Goal: Task Accomplishment & Management: Manage account settings

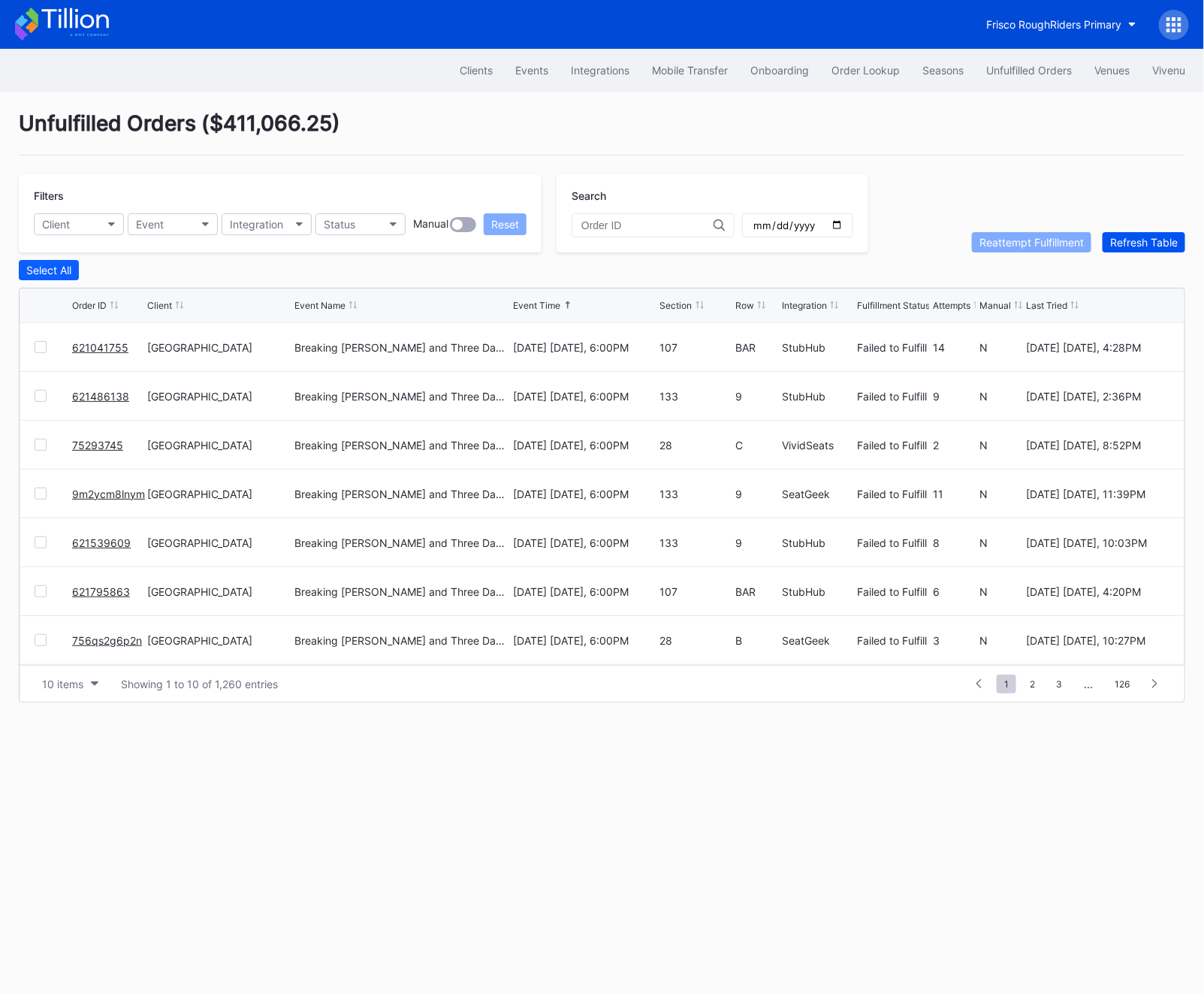
click at [1133, 242] on div "Refresh Table" at bounding box center [1144, 242] width 68 height 13
click at [1033, 687] on span "2" at bounding box center [1032, 684] width 20 height 19
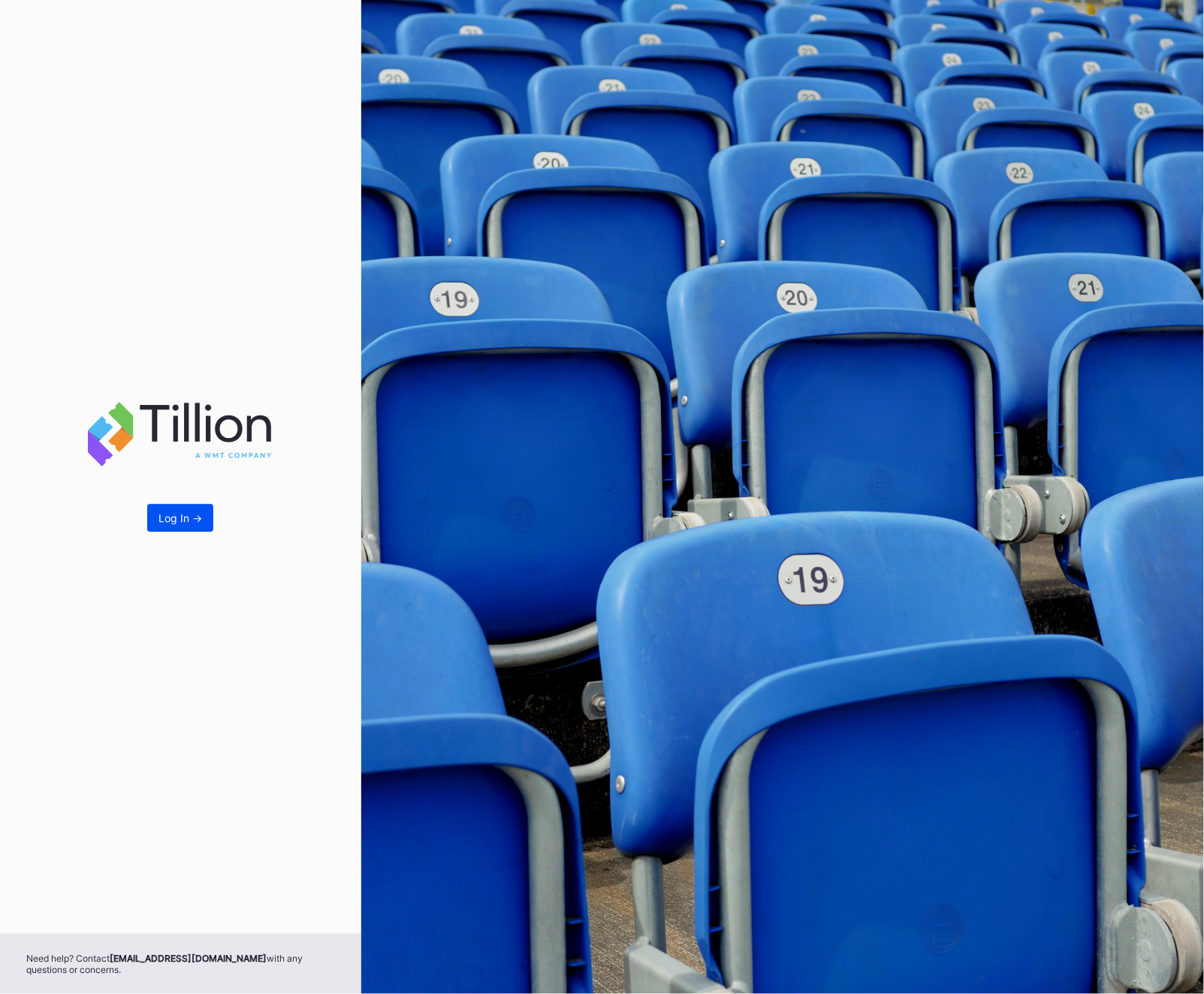
click at [169, 529] on button "Log In ->" at bounding box center [180, 518] width 66 height 28
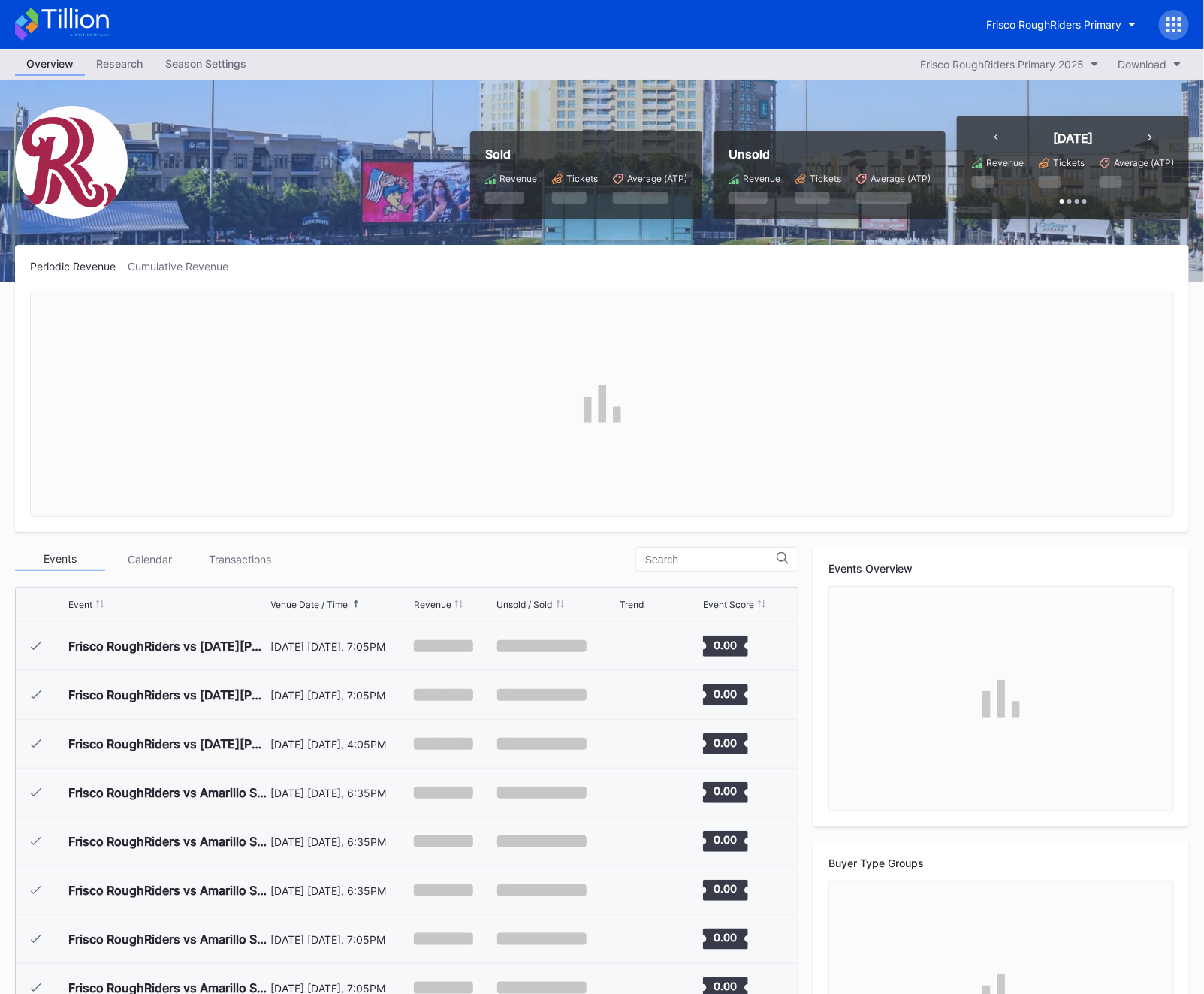
scroll to position [2876, 0]
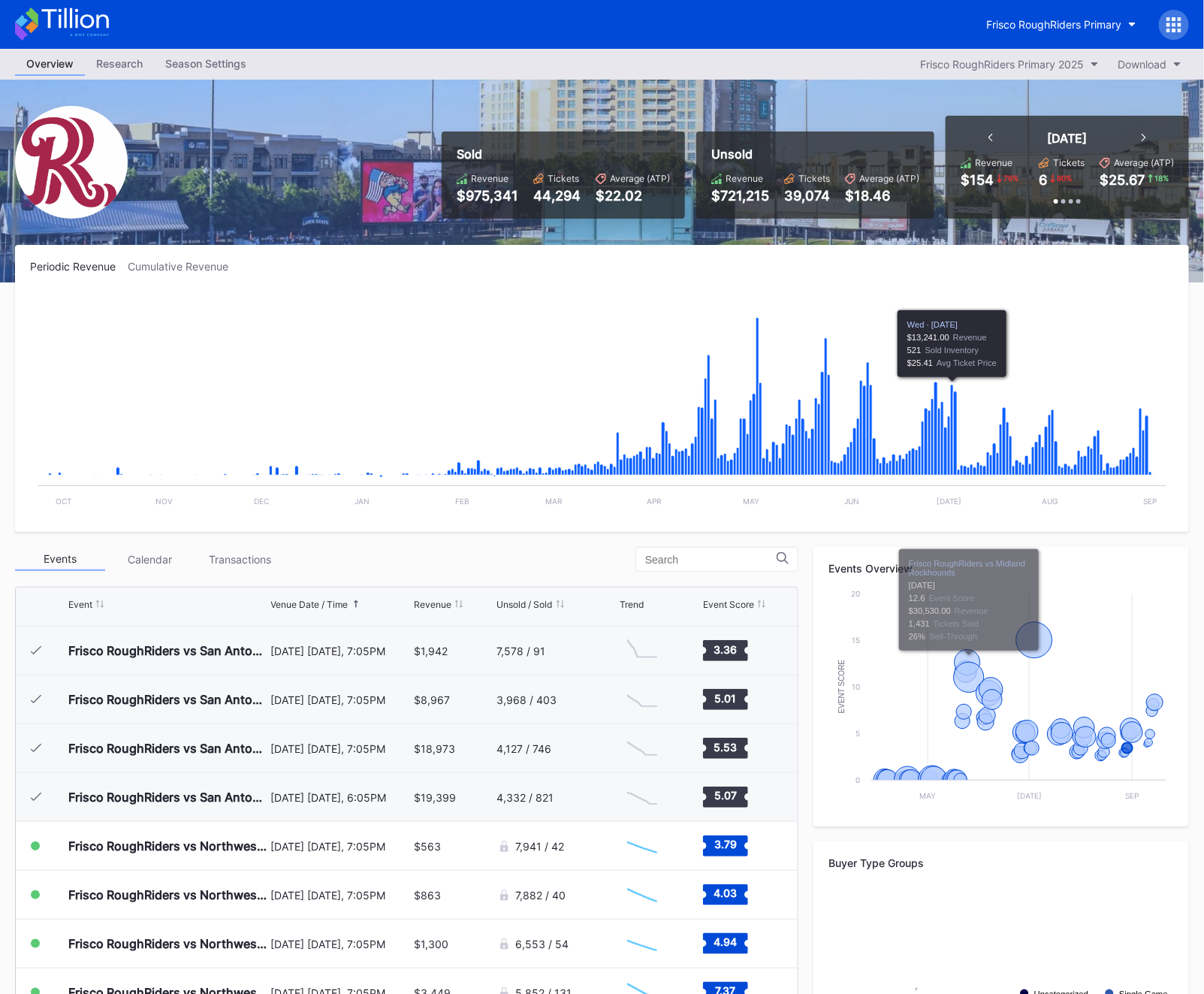
click at [1165, 21] on div at bounding box center [1174, 24] width 30 height 30
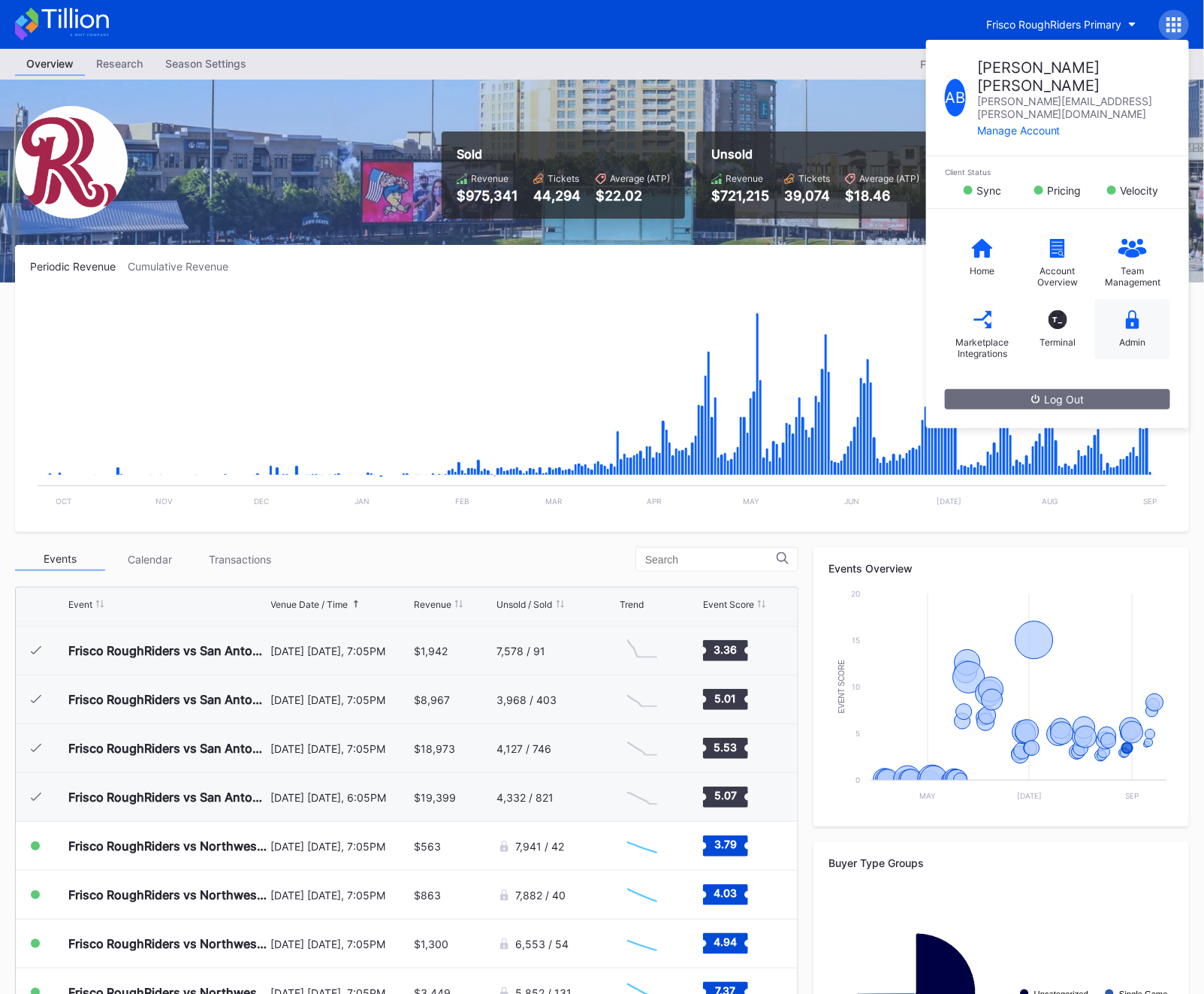
click at [1130, 310] on icon at bounding box center [1133, 319] width 14 height 19
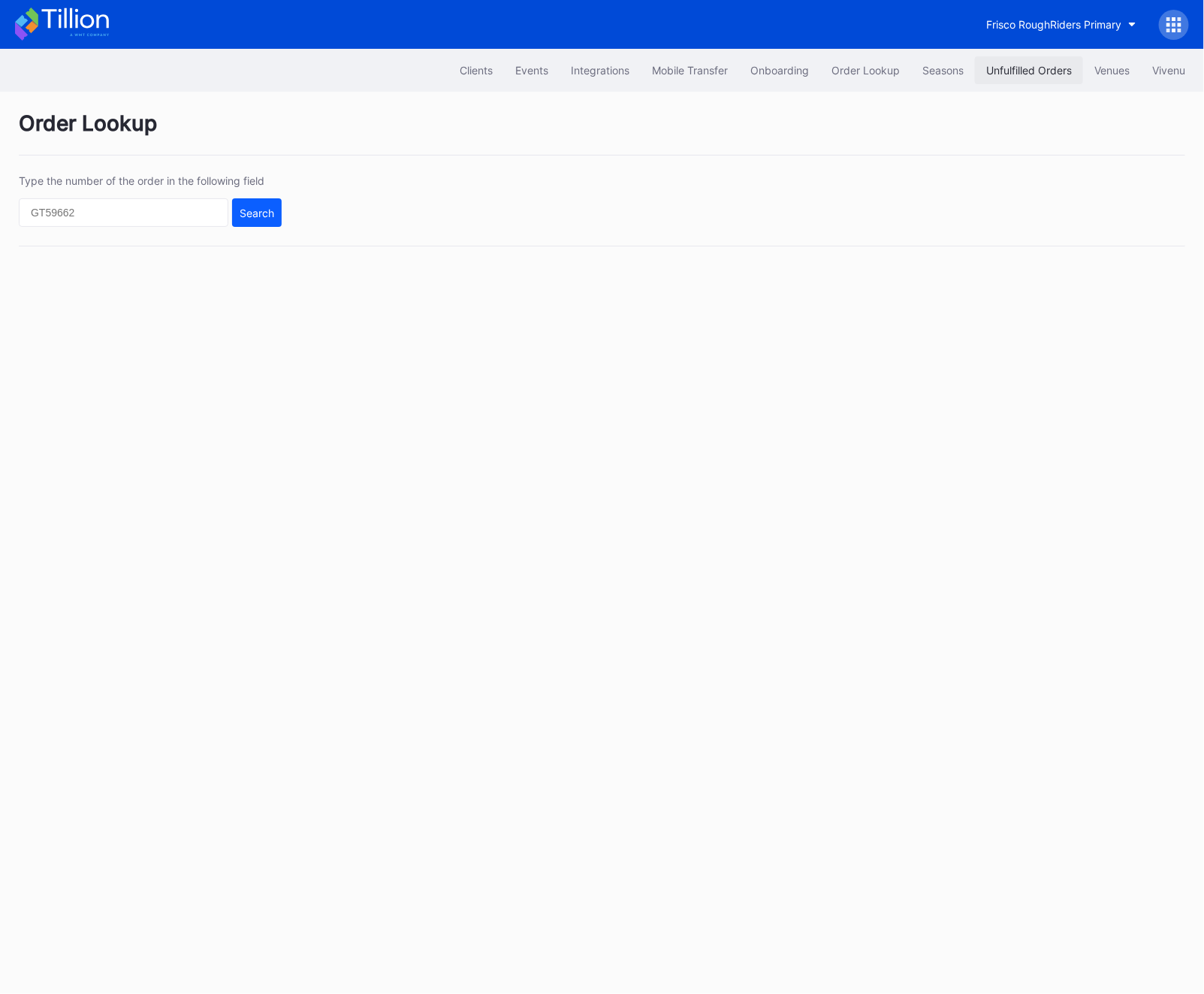
click at [992, 73] on div "Unfulfilled Orders" at bounding box center [1029, 70] width 85 height 13
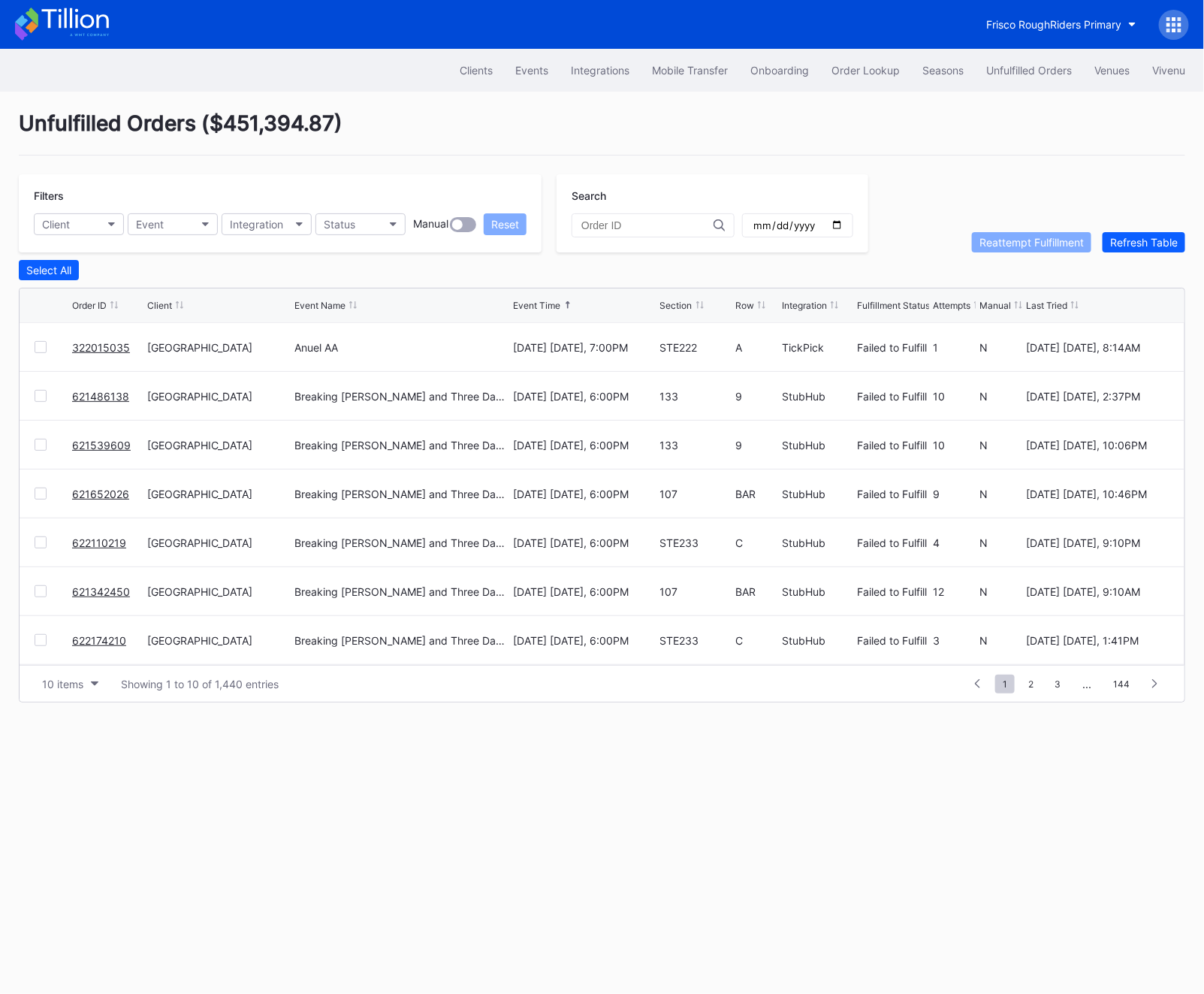
click at [353, 202] on div "Filters Client Event Integration Status Manual Reset" at bounding box center [280, 213] width 523 height 78
click at [353, 211] on div "Filters Client Event Integration Status Manual Reset" at bounding box center [280, 213] width 523 height 78
click at [353, 227] on div "Status" at bounding box center [340, 224] width 31 height 13
click at [355, 288] on div "Failed to Fulfill" at bounding box center [361, 291] width 70 height 13
click at [96, 343] on link "322015035" at bounding box center [101, 347] width 57 height 13
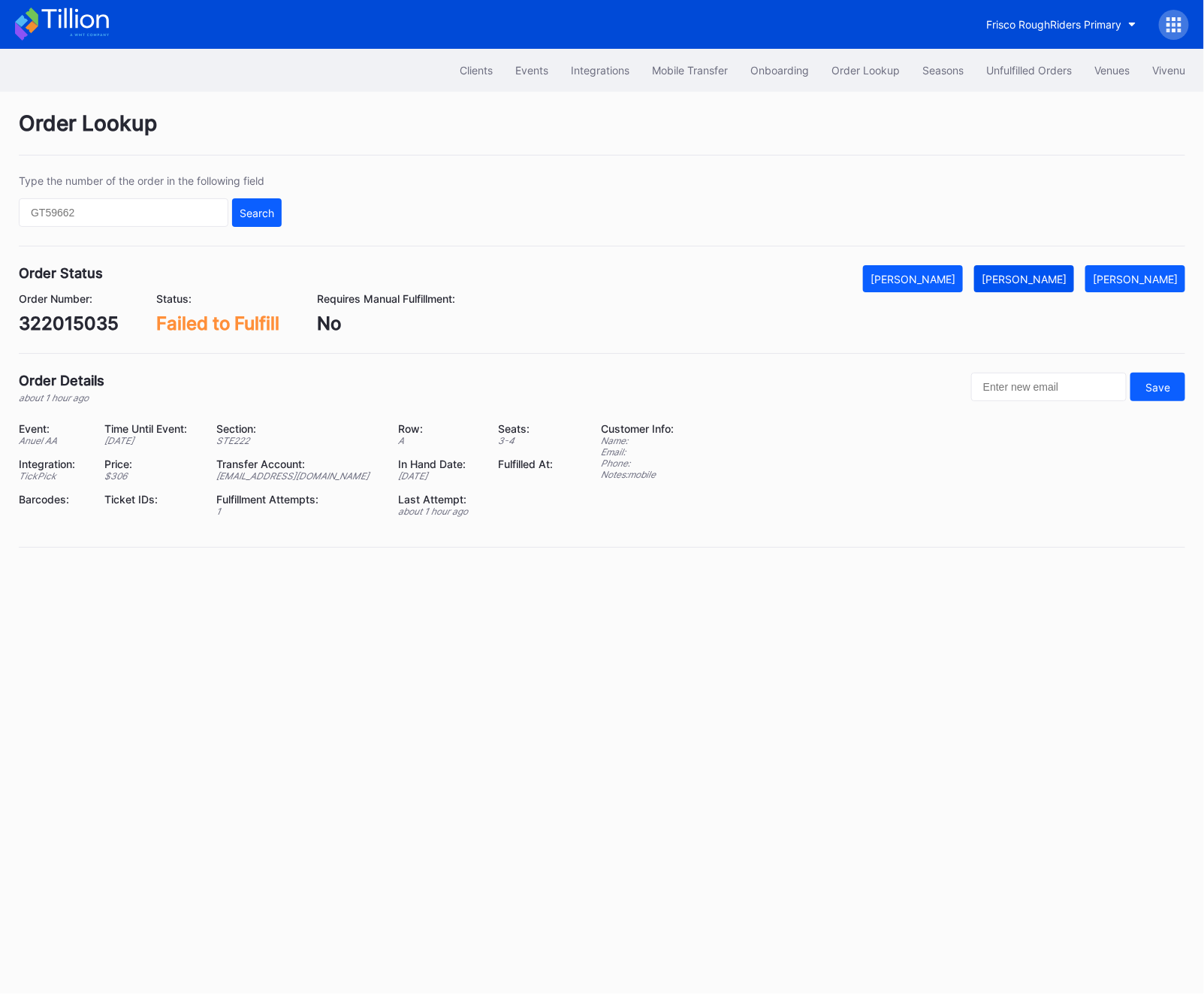
click at [1044, 291] on button "[PERSON_NAME]" at bounding box center [1024, 279] width 100 height 27
click at [59, 365] on div "Order Lookup Type the number of the order in the following field Search Order S…" at bounding box center [602, 338] width 1204 height 494
click at [44, 330] on div "322015035" at bounding box center [69, 323] width 100 height 22
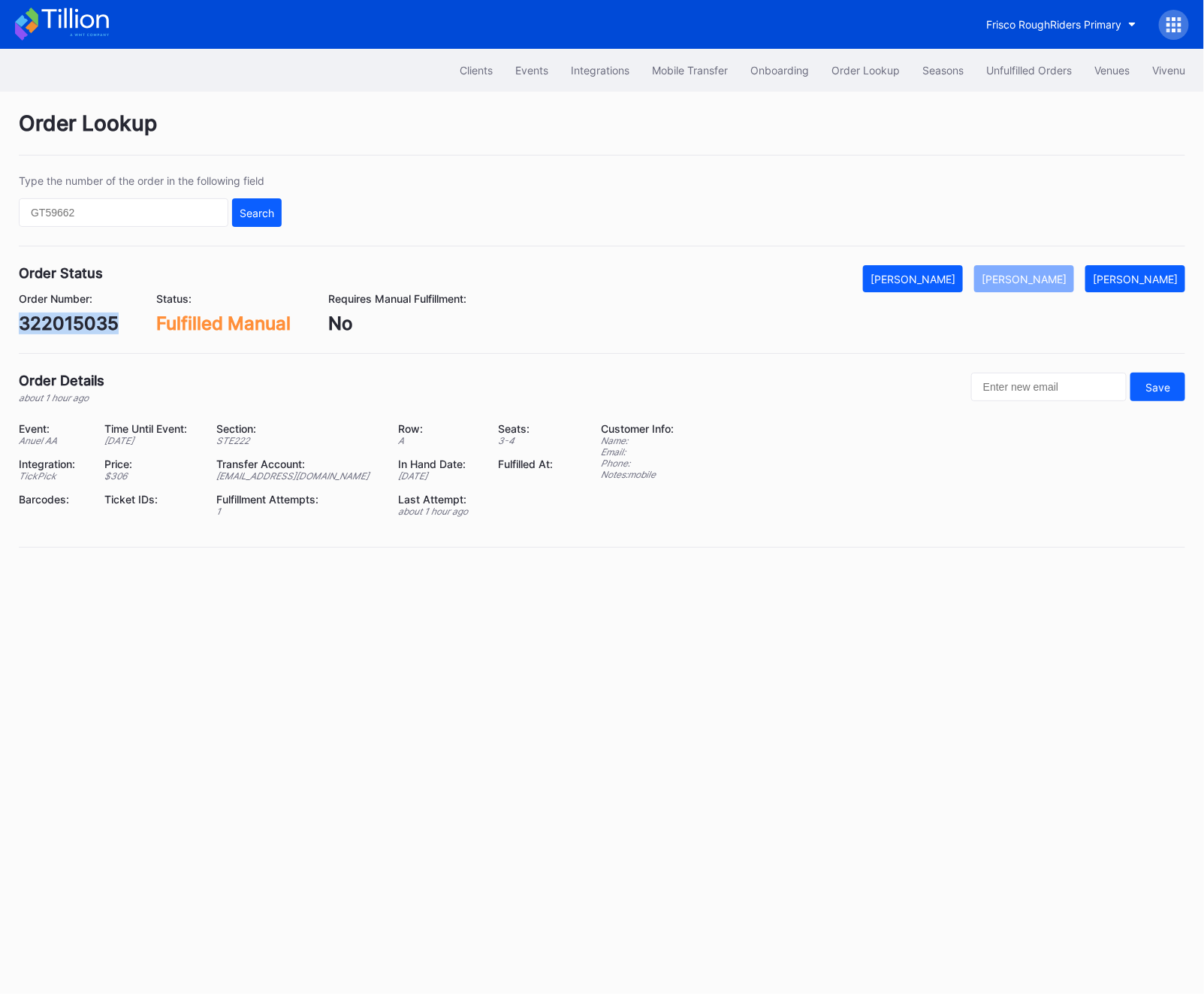
copy div "322015035"
click at [1012, 75] on div "Unfulfilled Orders" at bounding box center [1029, 70] width 85 height 13
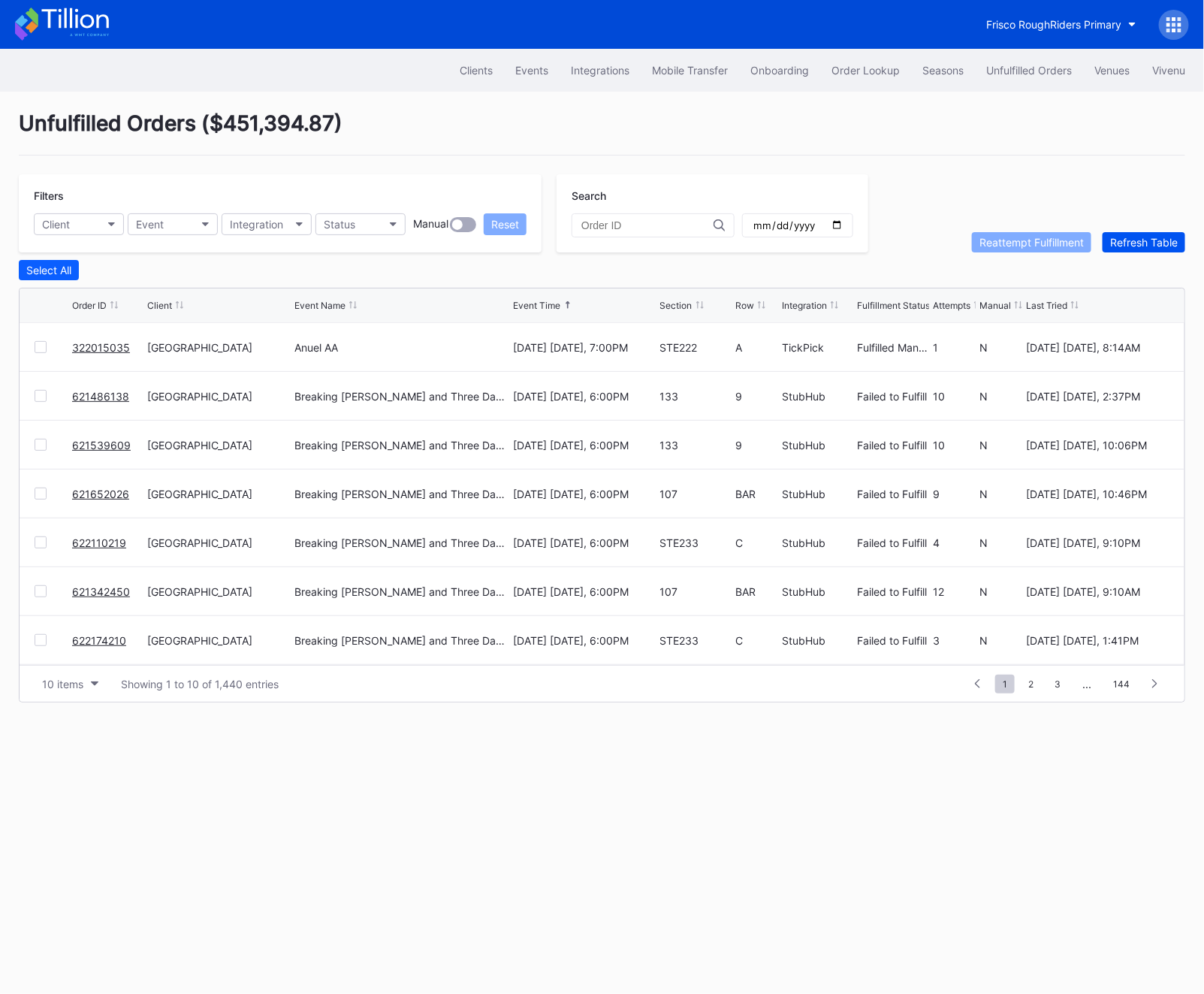
click at [1159, 232] on button "Refresh Table" at bounding box center [1144, 242] width 83 height 20
click at [96, 348] on link "BO2CXZ170L" at bounding box center [105, 347] width 66 height 13
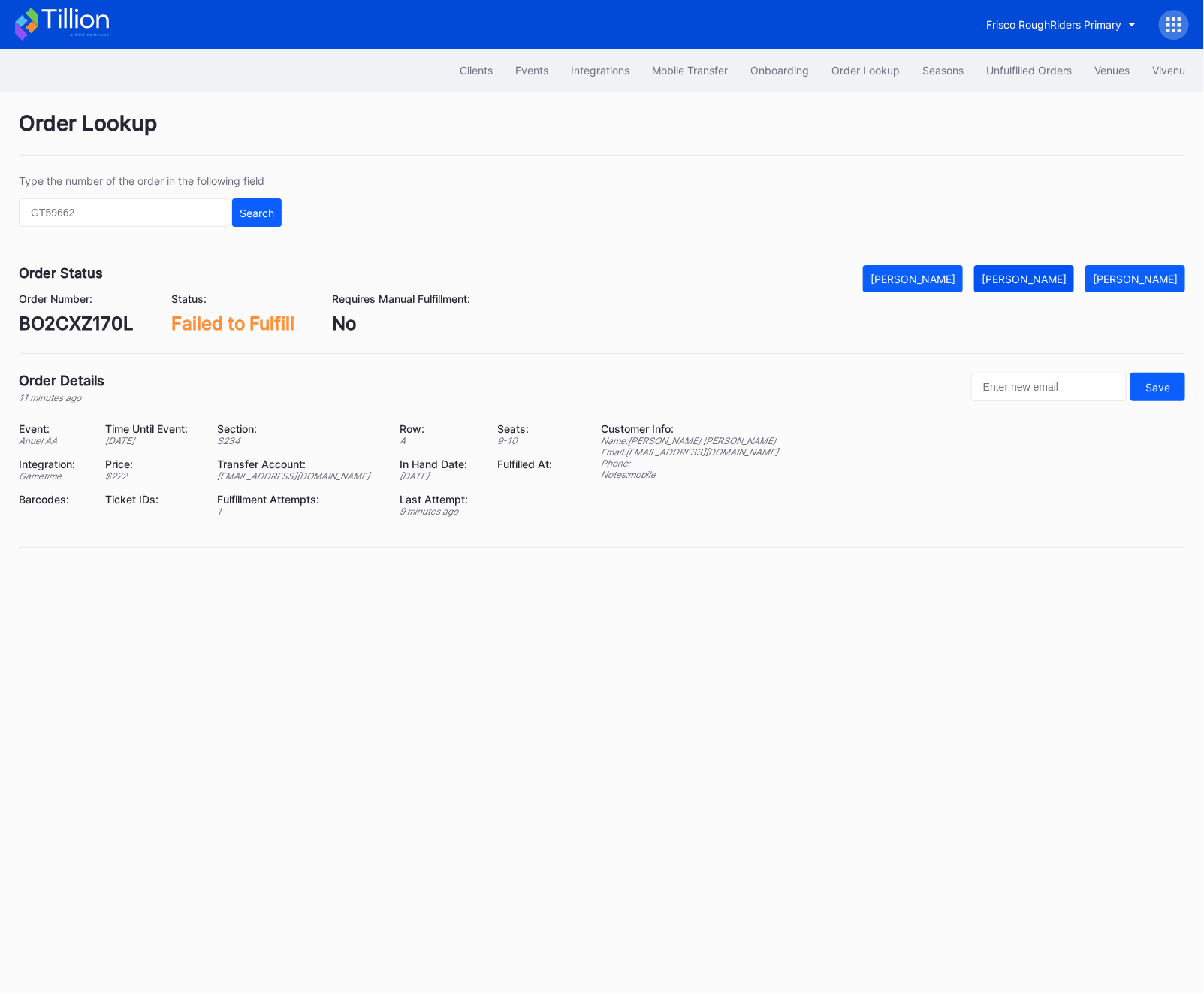
click at [1047, 280] on div "[PERSON_NAME]" at bounding box center [1025, 279] width 85 height 13
click at [91, 300] on div "Order Number:" at bounding box center [77, 299] width 115 height 13
click at [81, 328] on div "BO2CXZ170L" at bounding box center [77, 323] width 115 height 22
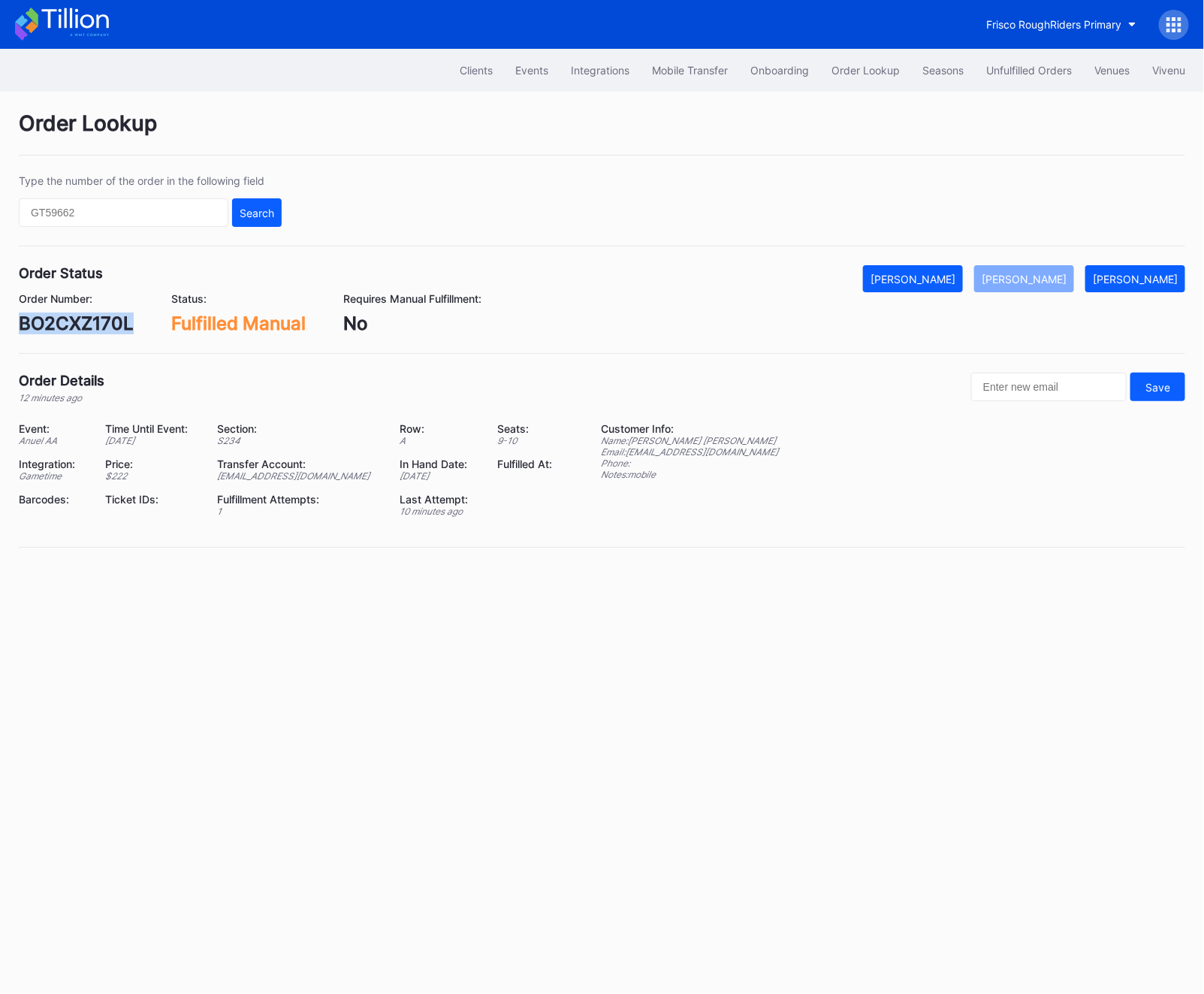
copy div "BO2CXZ170L"
click at [985, 77] on button "Unfulfilled Orders" at bounding box center [1029, 71] width 108 height 28
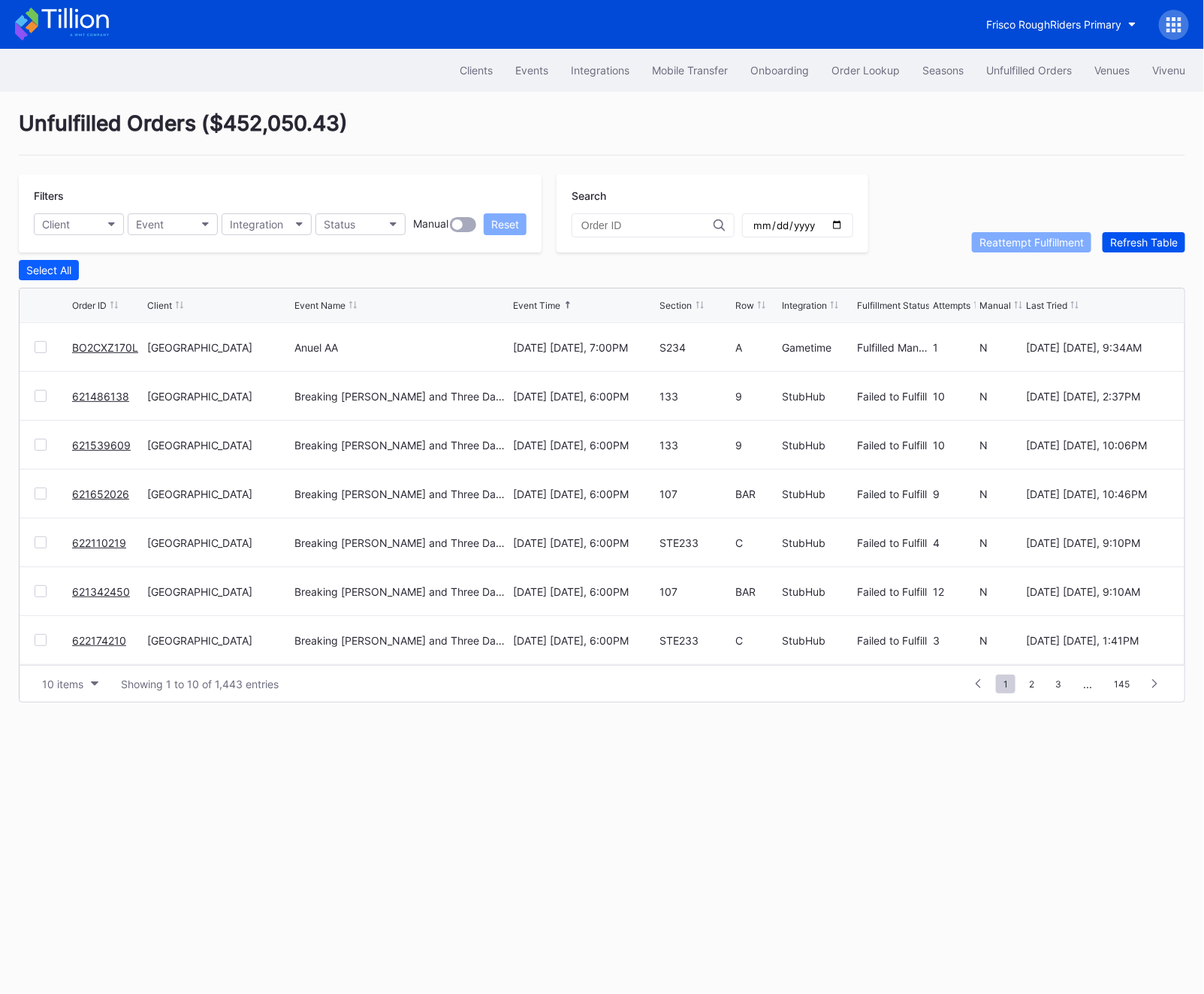
click at [1128, 244] on div "Refresh Table" at bounding box center [1144, 242] width 68 height 13
click at [1039, 692] on div "1 ... -1 0 1 2 3 ... 145" at bounding box center [1066, 683] width 205 height 21
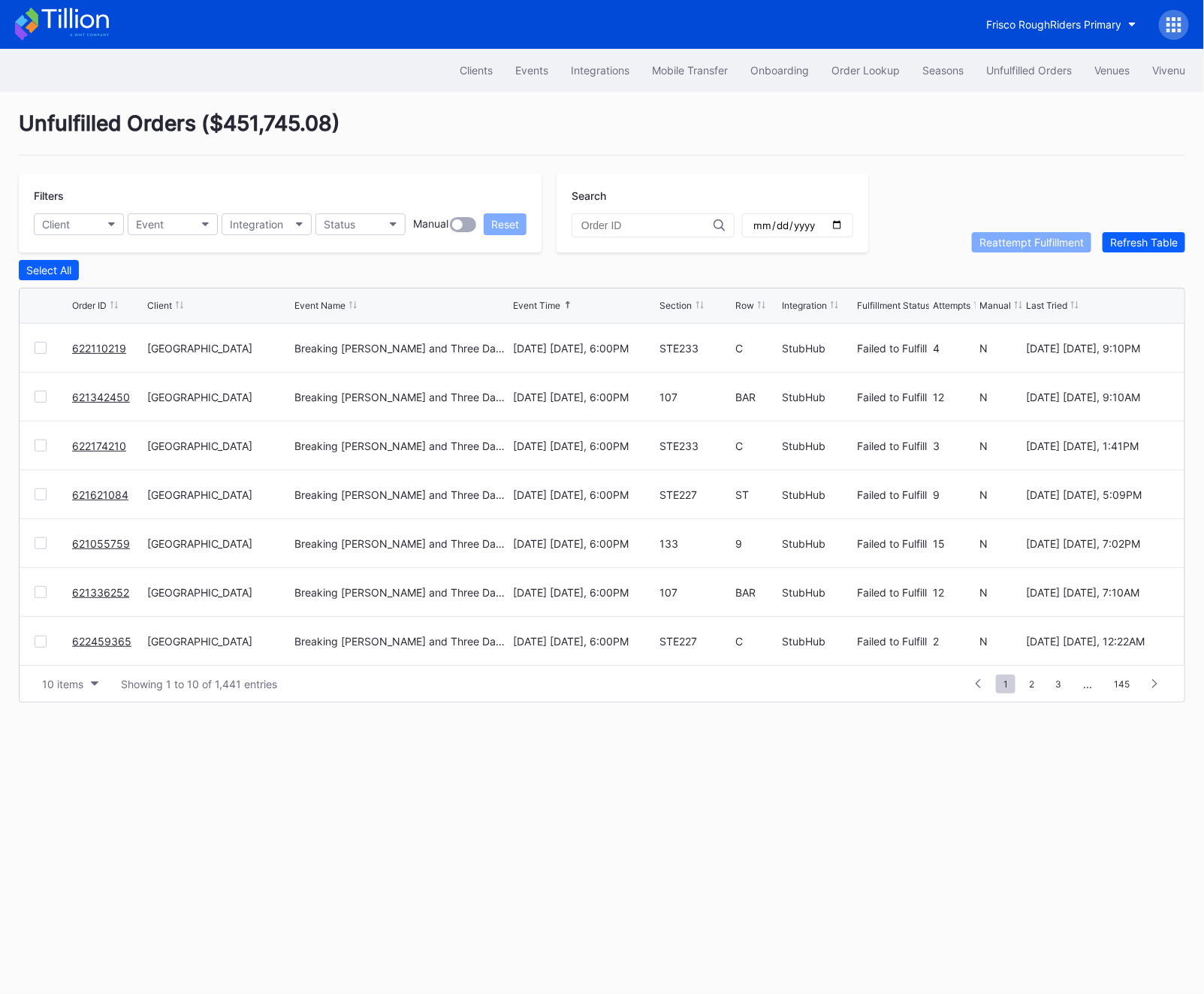
click at [1039, 692] on div "1 ... -1 0 1 2 3 ... 145" at bounding box center [1066, 683] width 205 height 21
click at [1039, 690] on span "2" at bounding box center [1032, 684] width 20 height 19
click at [981, 684] on span "1" at bounding box center [979, 684] width 19 height 19
click at [91, 347] on link "621486138" at bounding box center [101, 347] width 57 height 13
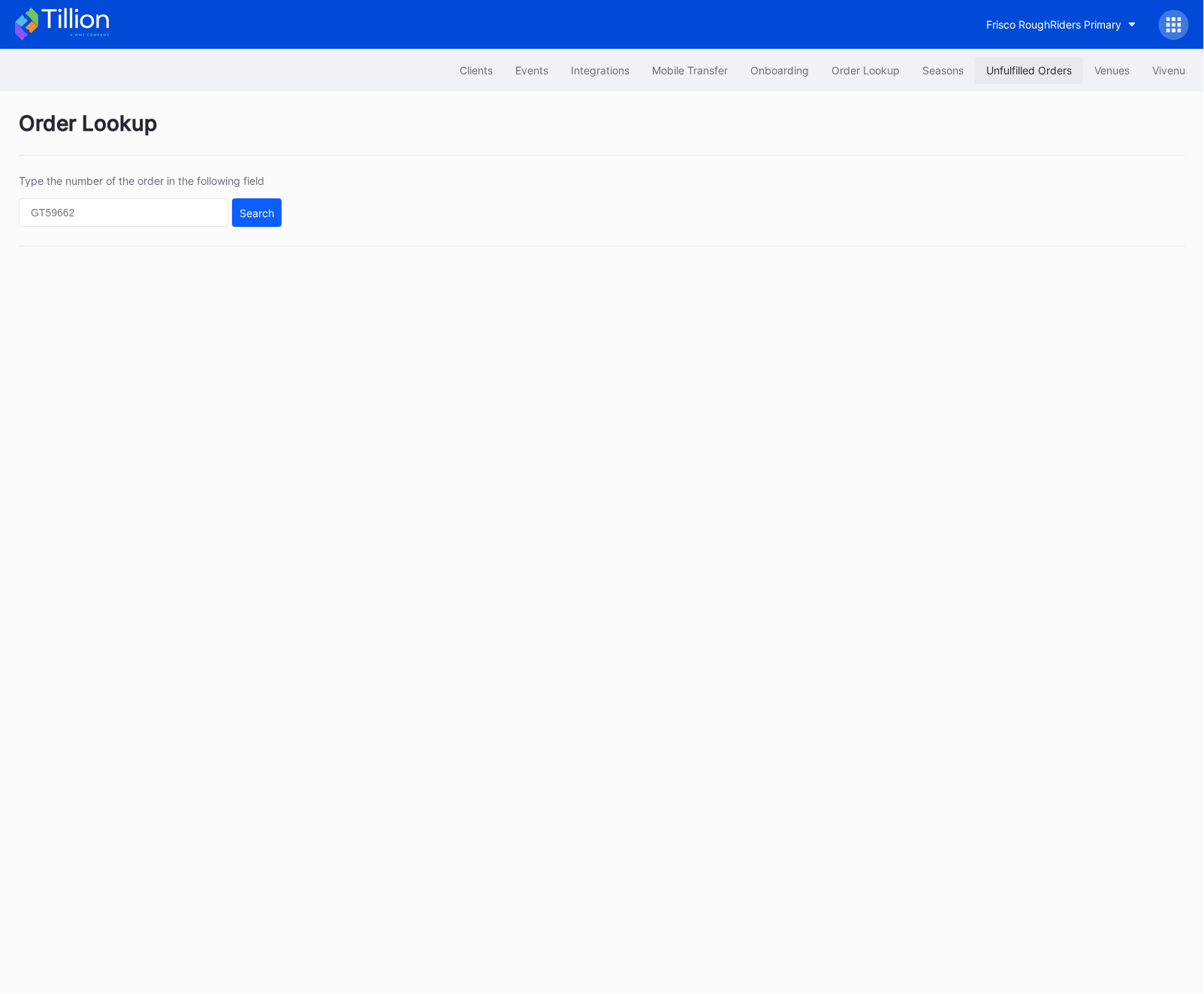
click at [995, 59] on button "Unfulfilled Orders" at bounding box center [1029, 71] width 108 height 28
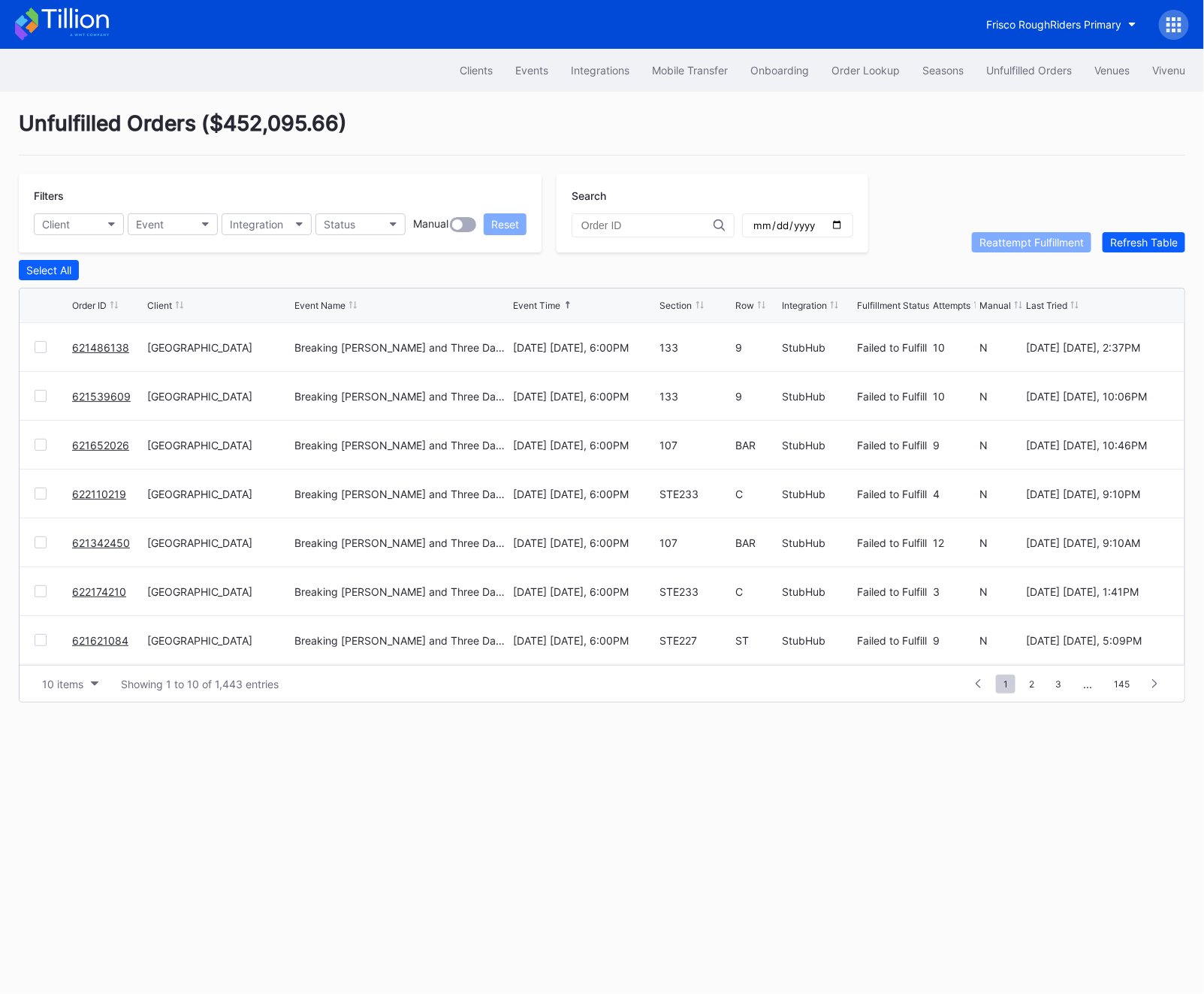
click at [77, 345] on link "621486138" at bounding box center [101, 347] width 57 height 13
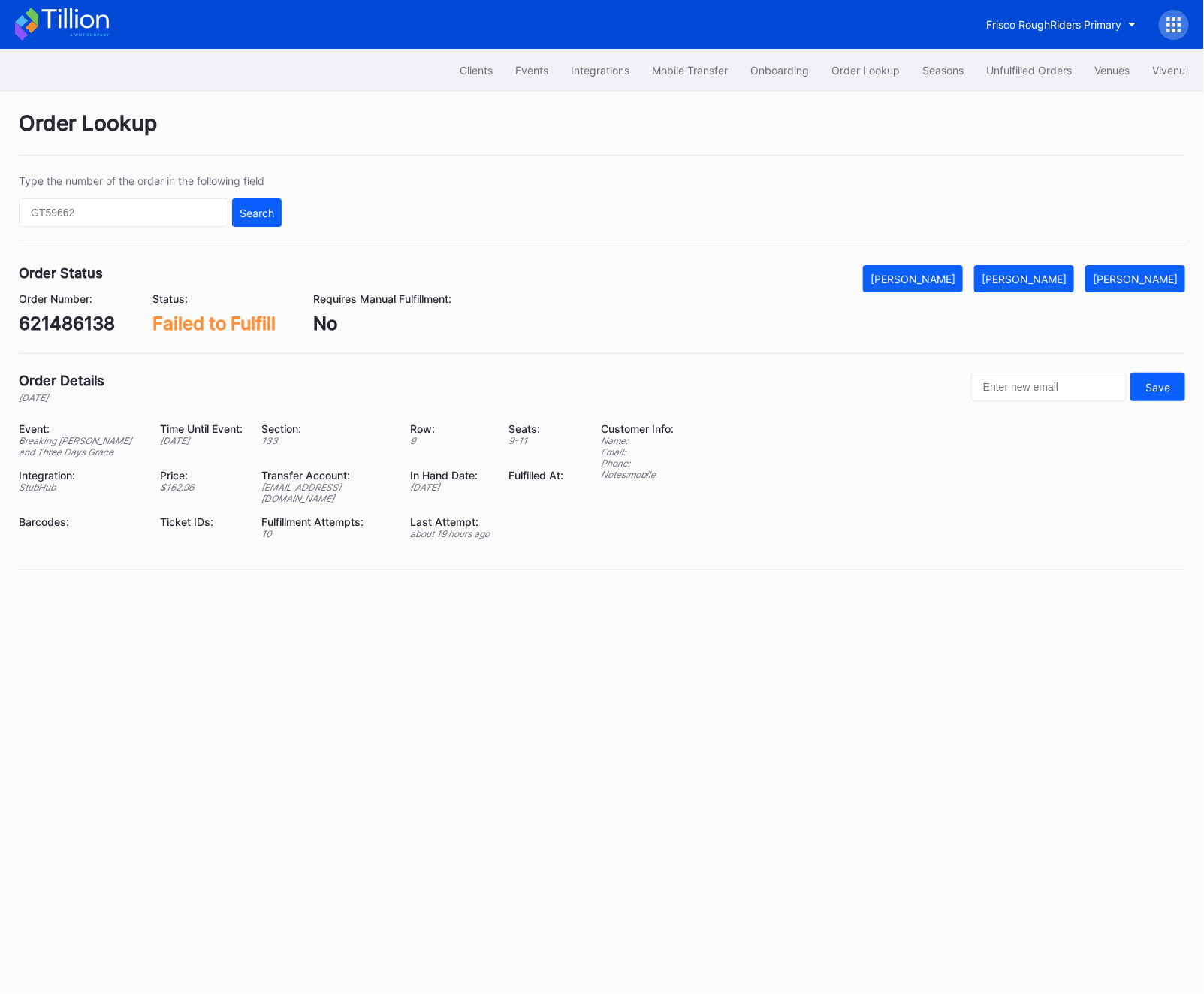
click at [44, 324] on div "621486138" at bounding box center [67, 323] width 96 height 22
copy div "621486138"
click at [1025, 267] on button "[PERSON_NAME]" at bounding box center [1024, 279] width 100 height 27
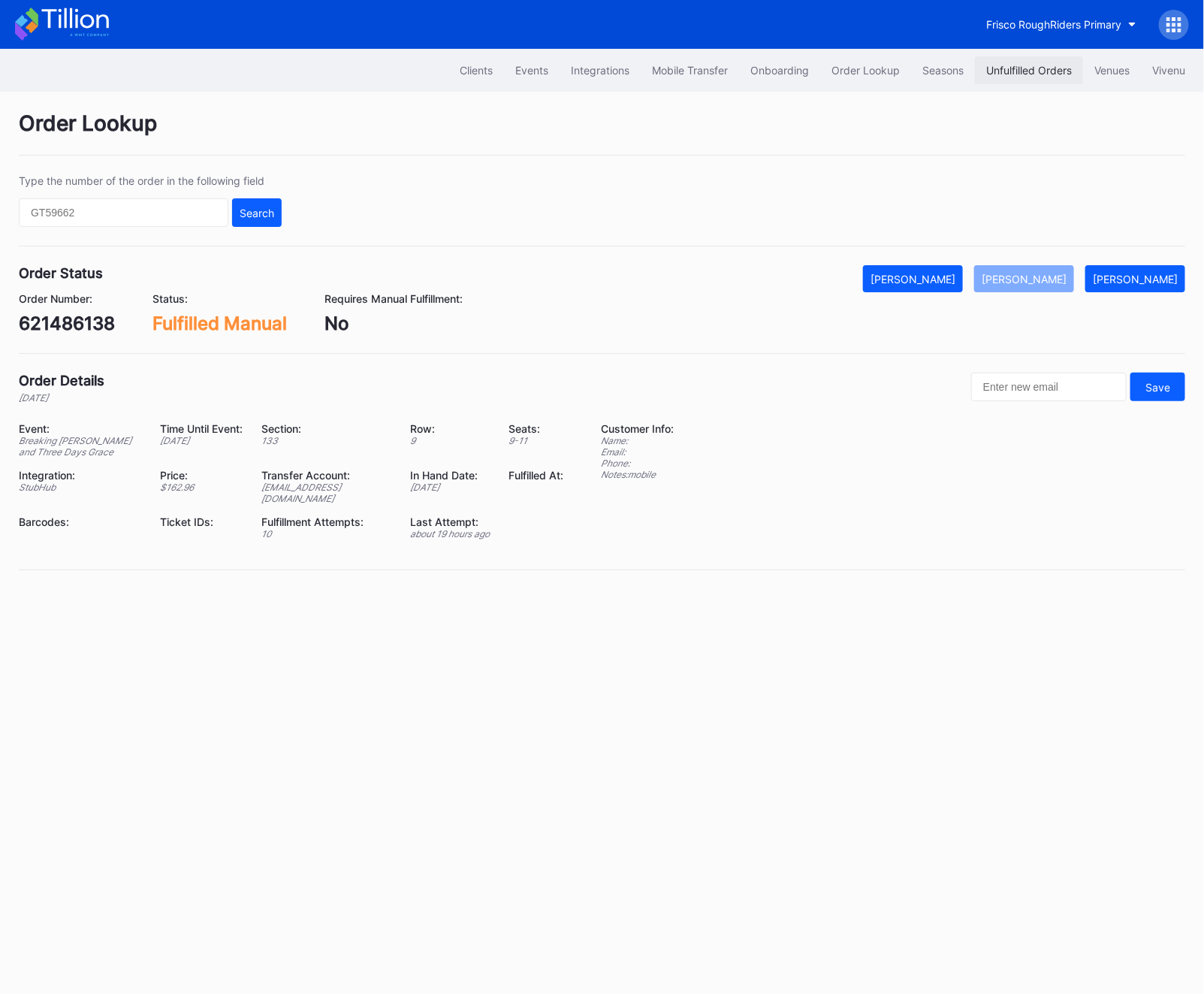
click at [1055, 70] on div "Unfulfilled Orders" at bounding box center [1029, 70] width 85 height 13
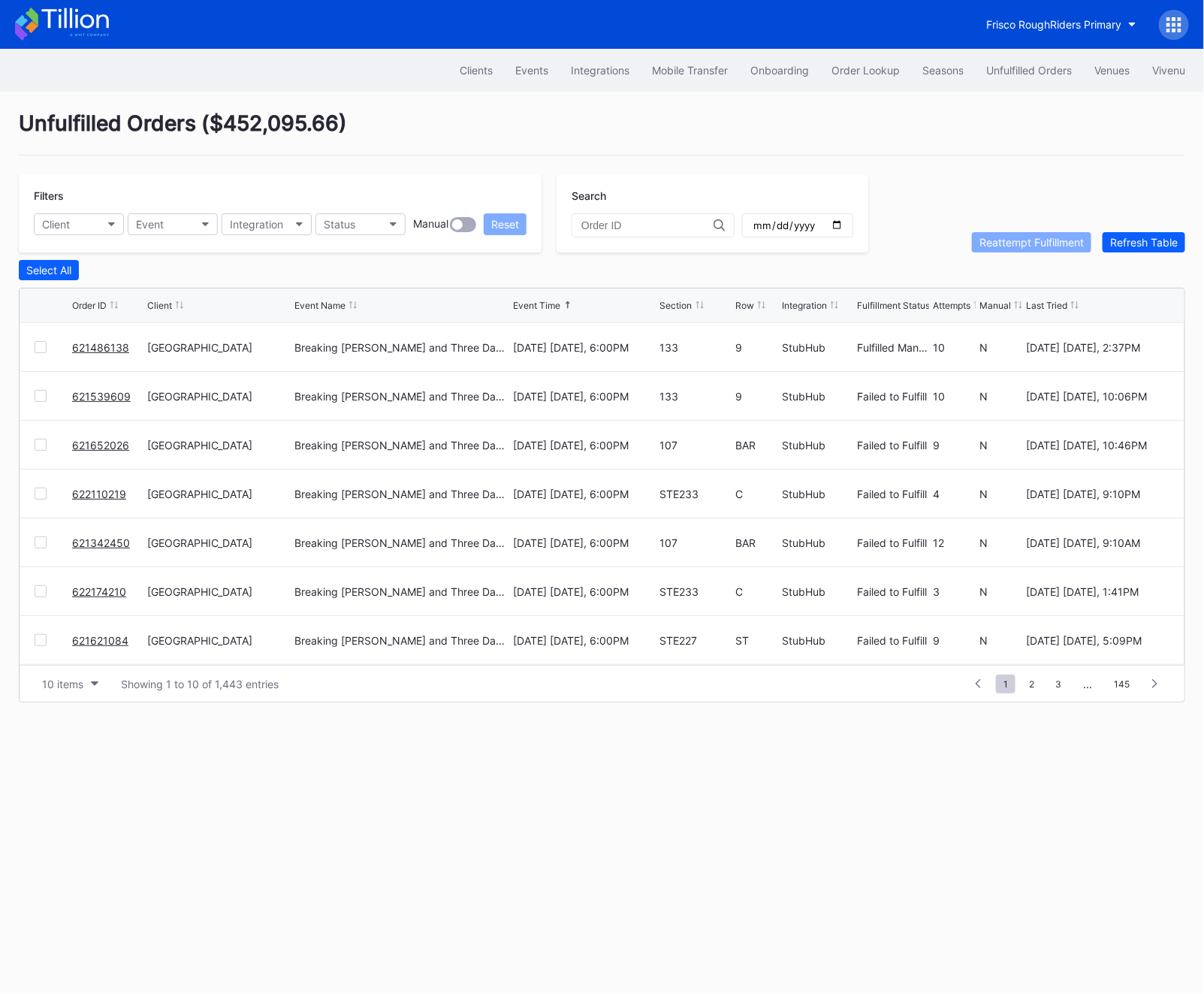
click at [91, 403] on div "621539609" at bounding box center [108, 395] width 71 height 48
click at [88, 395] on link "621539609" at bounding box center [101, 396] width 58 height 13
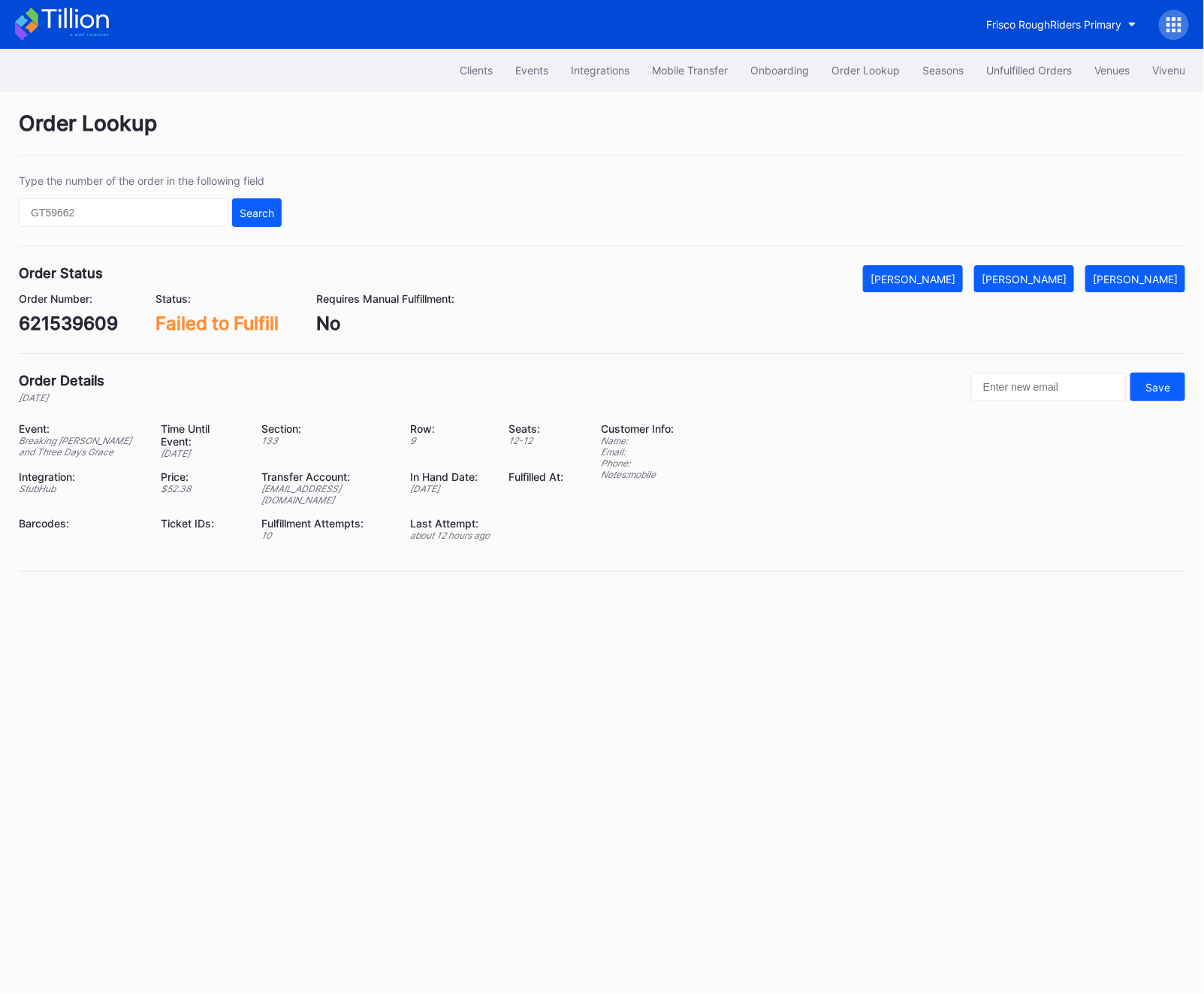
click at [49, 346] on div "Order Status Mark Cancelled Mark Fulfilled Mark Pending Order Number: 621539609…" at bounding box center [602, 310] width 1167 height 89
click at [36, 315] on div "621539609" at bounding box center [69, 323] width 99 height 22
copy div "621539609"
click at [1045, 270] on button "[PERSON_NAME]" at bounding box center [1024, 279] width 100 height 27
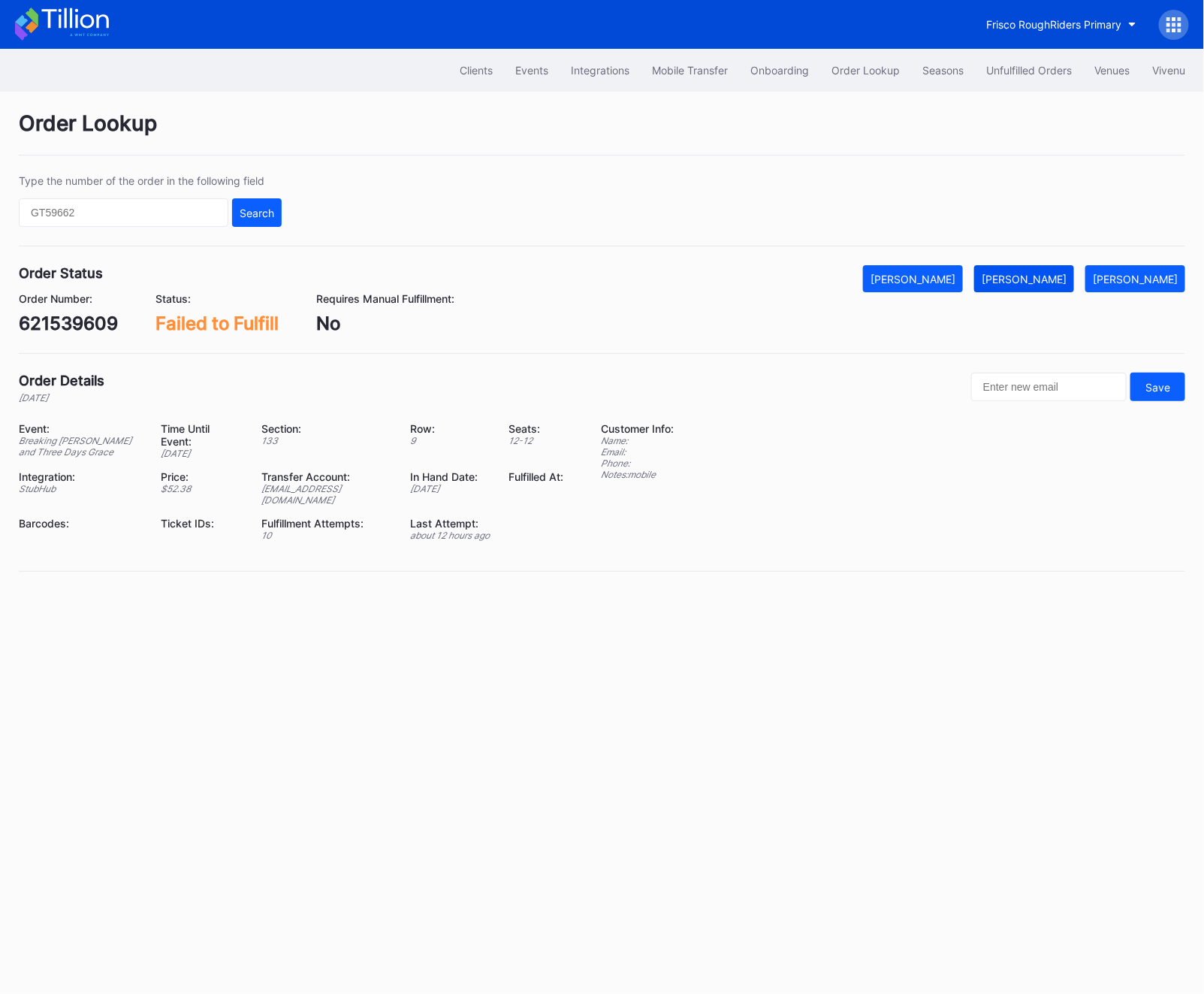
click at [1045, 270] on button "[PERSON_NAME]" at bounding box center [1024, 279] width 100 height 27
click at [1047, 89] on div "Clients Events Integrations Mobile Transfer Onboarding Order Lookup Seasons Unf…" at bounding box center [602, 70] width 1204 height 43
click at [1045, 78] on button "Unfulfilled Orders" at bounding box center [1029, 71] width 108 height 28
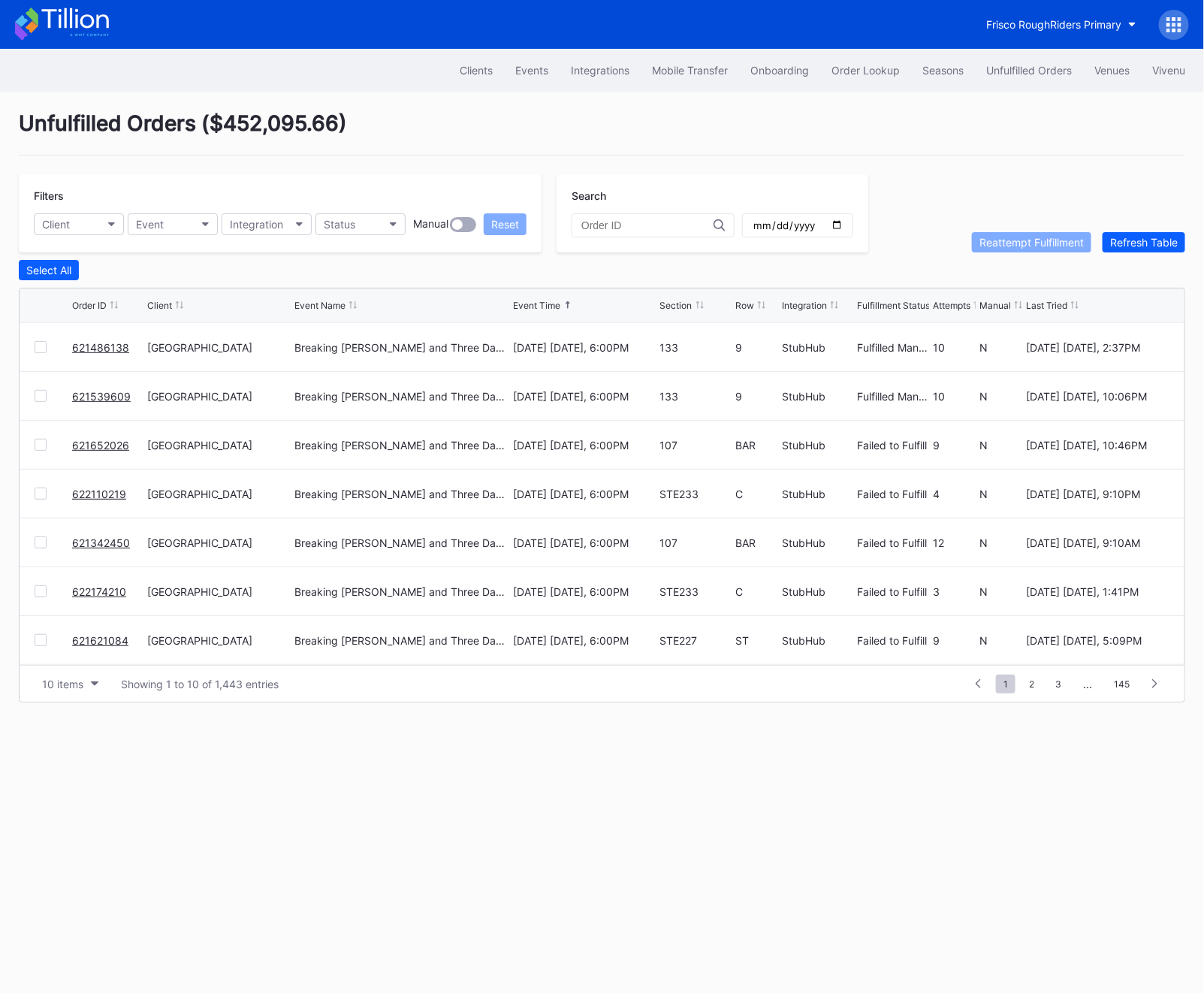
click at [109, 436] on div "621652026" at bounding box center [108, 444] width 71 height 48
click at [106, 439] on link "621652026" at bounding box center [101, 445] width 57 height 13
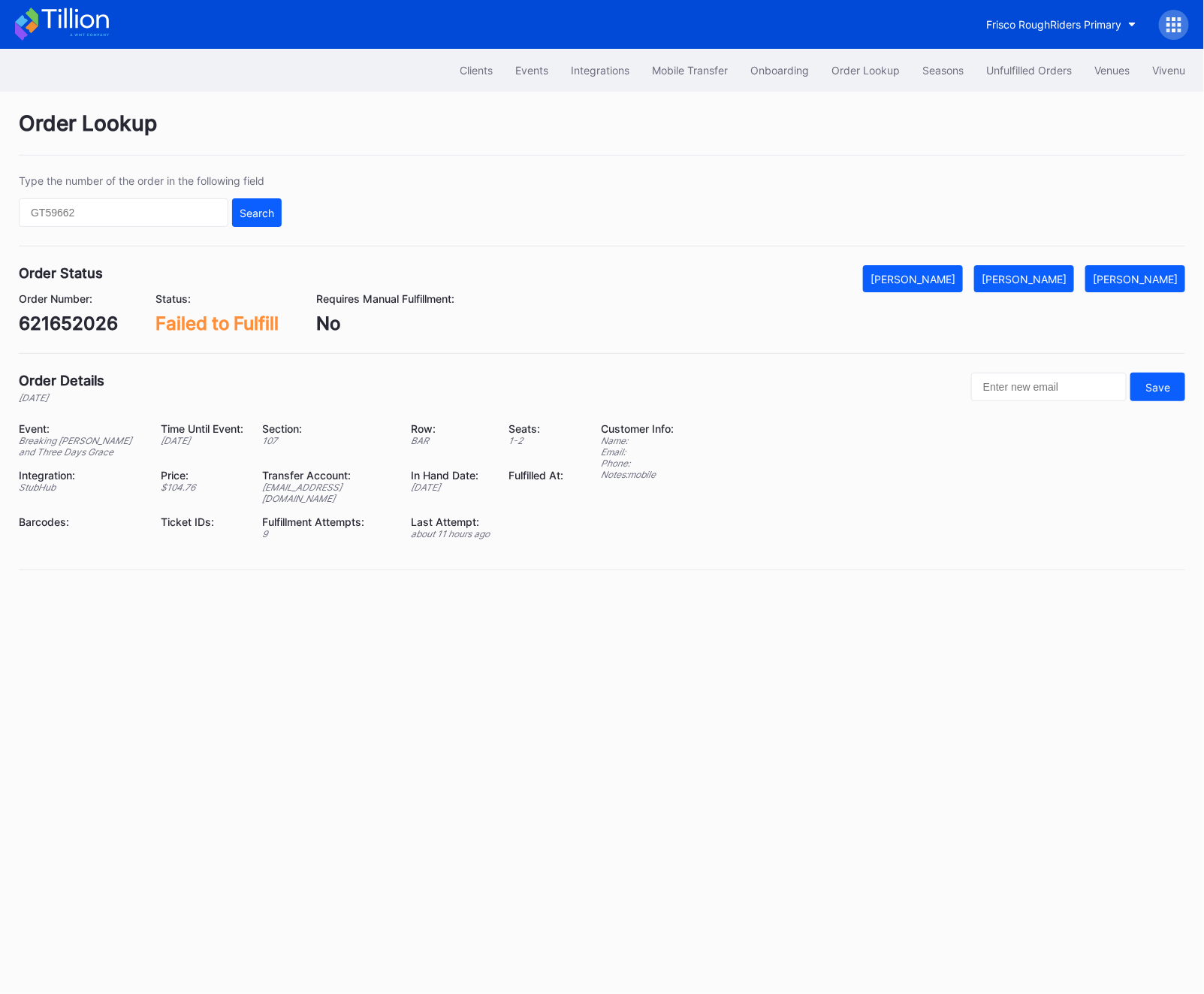
click at [77, 326] on div "621652026" at bounding box center [69, 323] width 99 height 22
copy div "621652026"
click at [1043, 279] on div "[PERSON_NAME]" at bounding box center [1025, 279] width 85 height 13
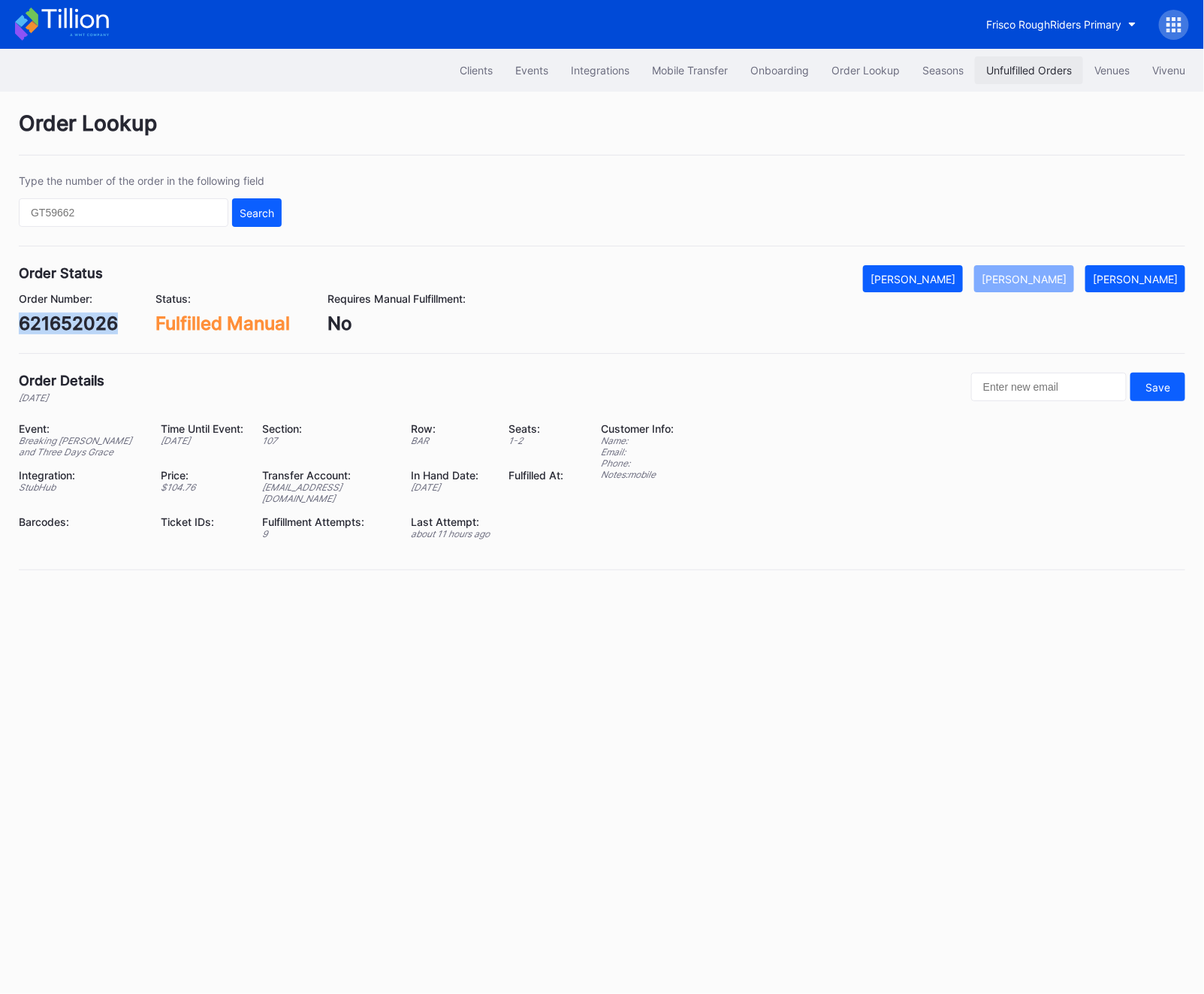
click at [1020, 73] on div "Unfulfilled Orders" at bounding box center [1029, 70] width 85 height 13
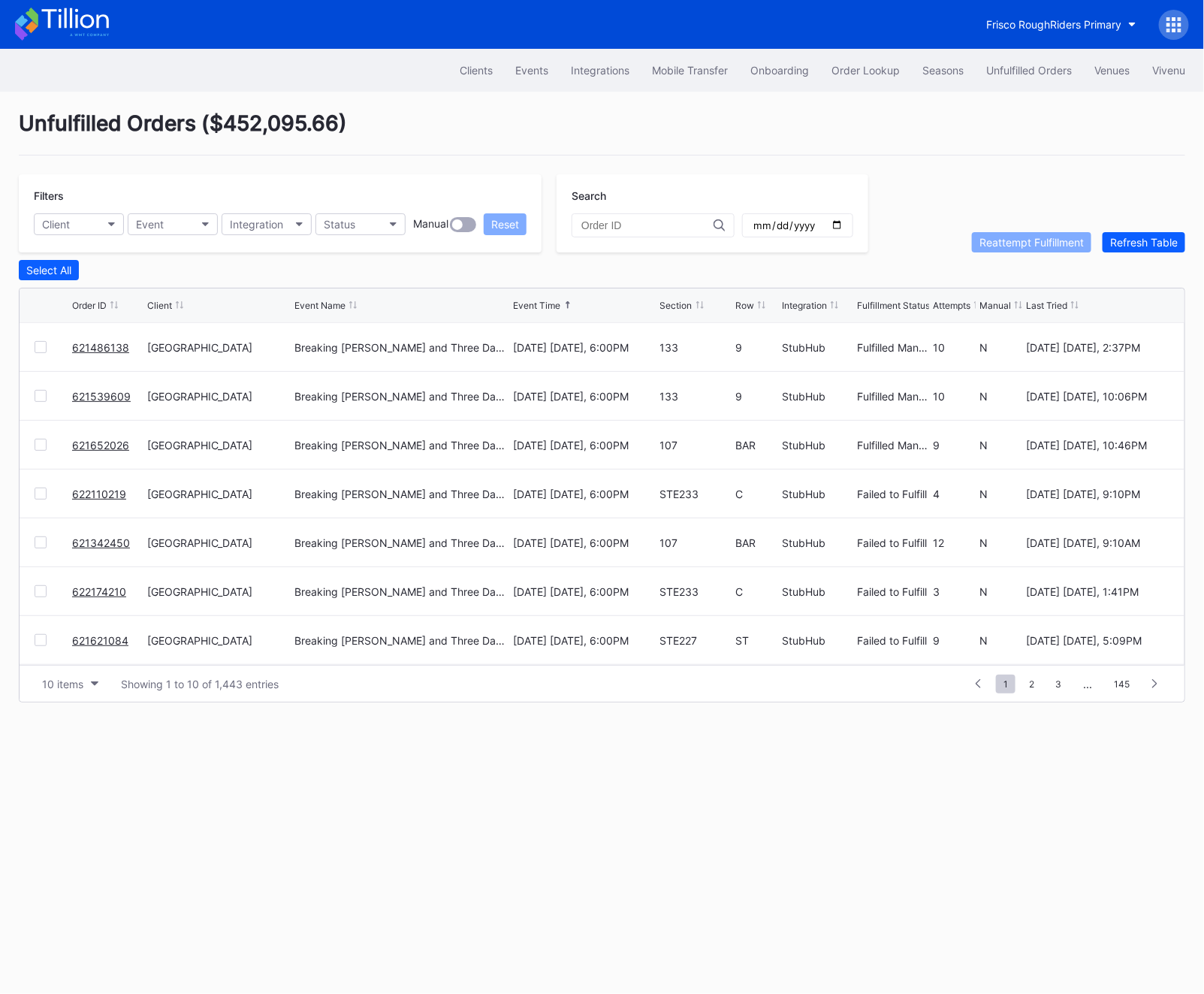
click at [80, 496] on link "622110219" at bounding box center [99, 494] width 54 height 13
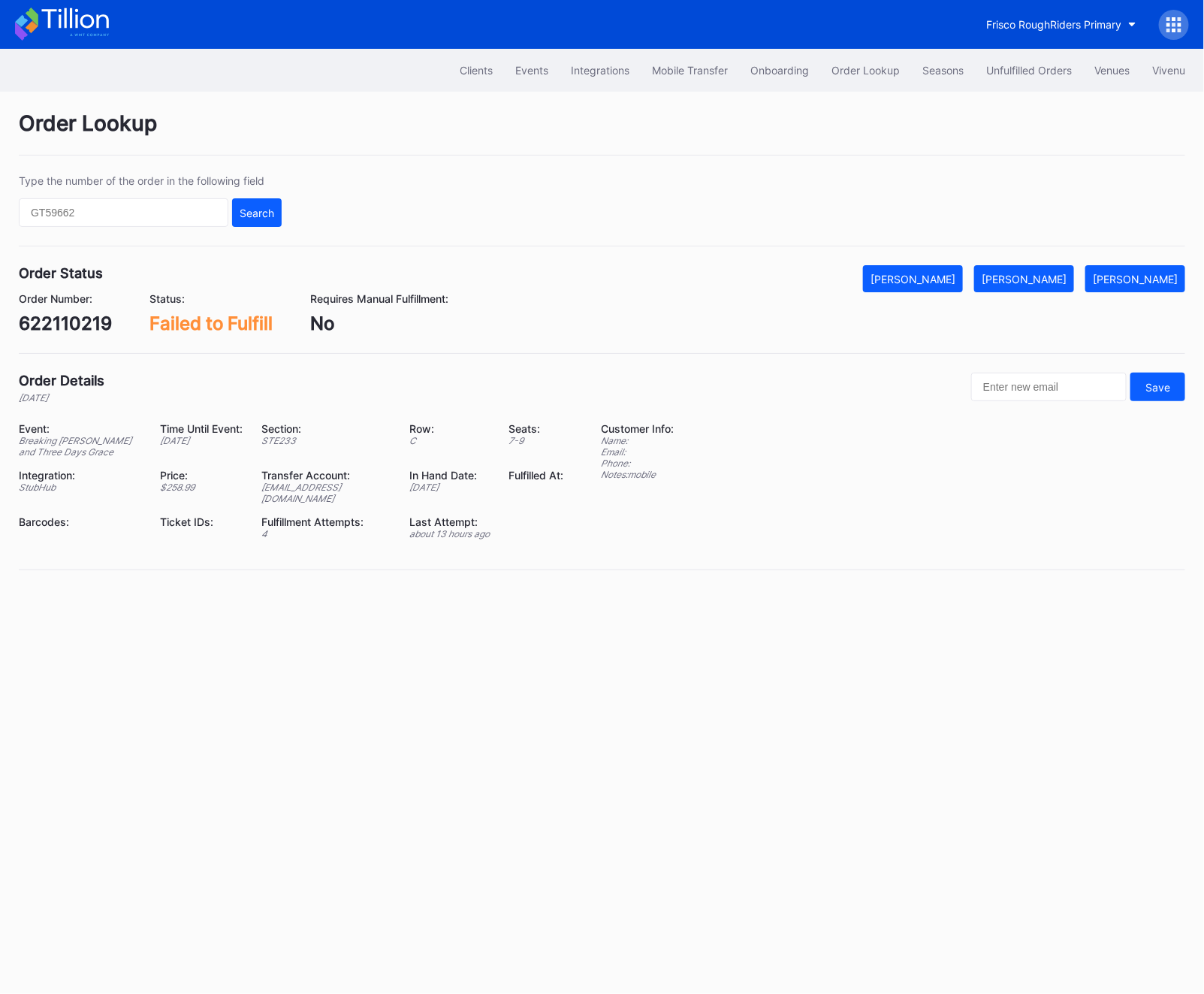
click at [40, 311] on div "Order Number: 622110219" at bounding box center [65, 313] width 93 height 42
copy div "622110219"
click at [1048, 272] on button "[PERSON_NAME]" at bounding box center [1024, 279] width 100 height 27
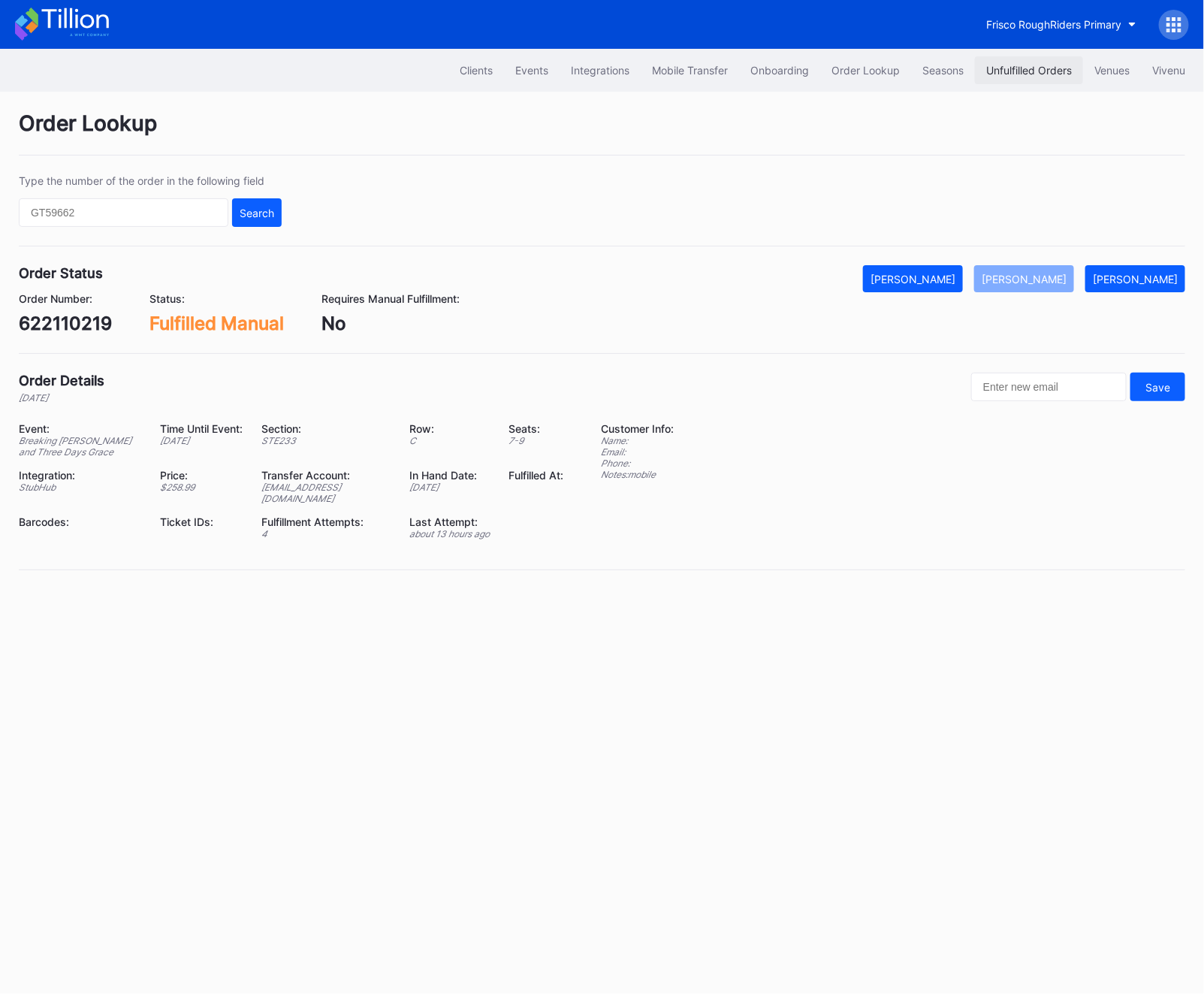
click at [986, 74] on div "Unfulfilled Orders" at bounding box center [1029, 70] width 85 height 13
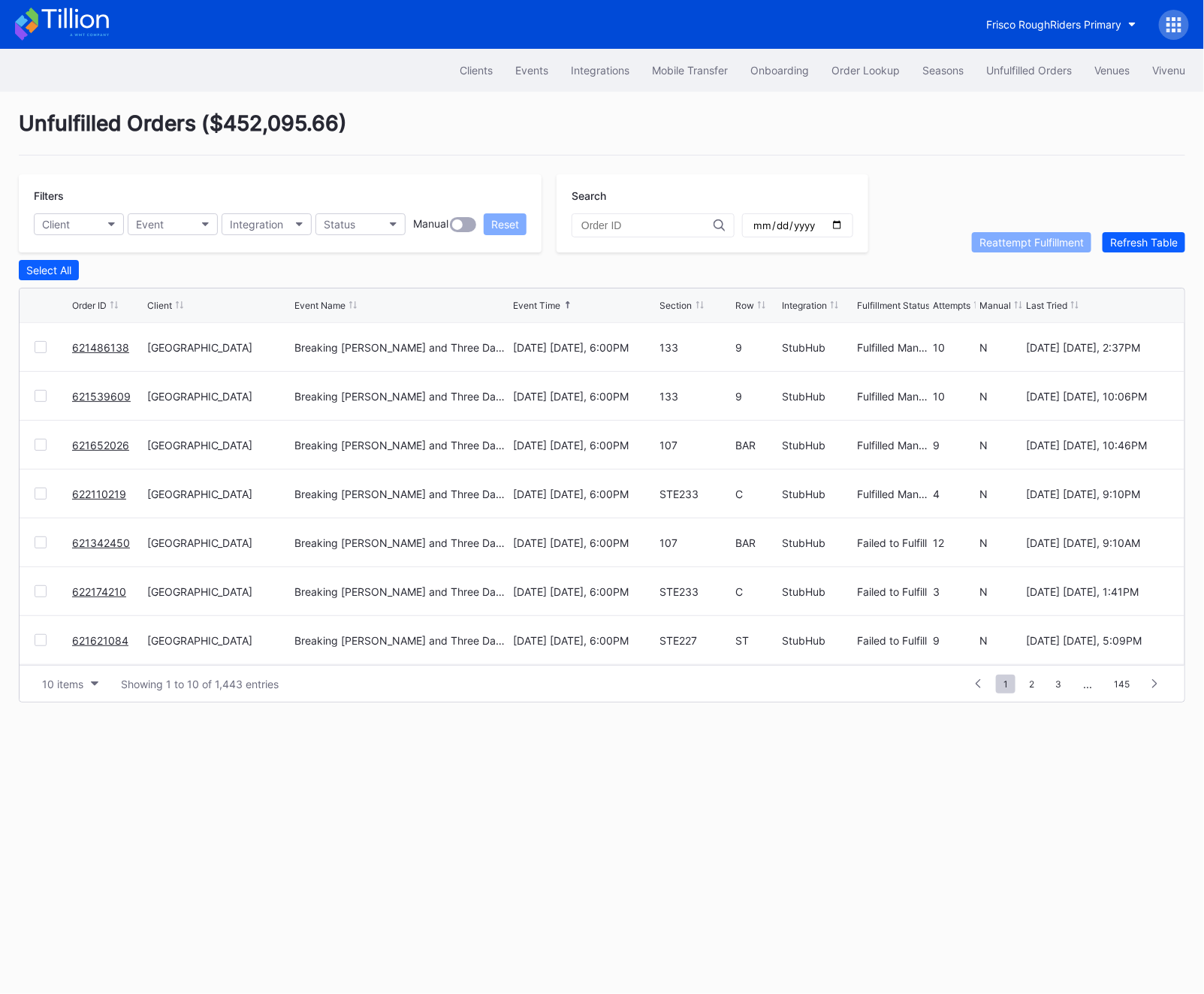
click at [99, 542] on link "621342450" at bounding box center [101, 542] width 57 height 13
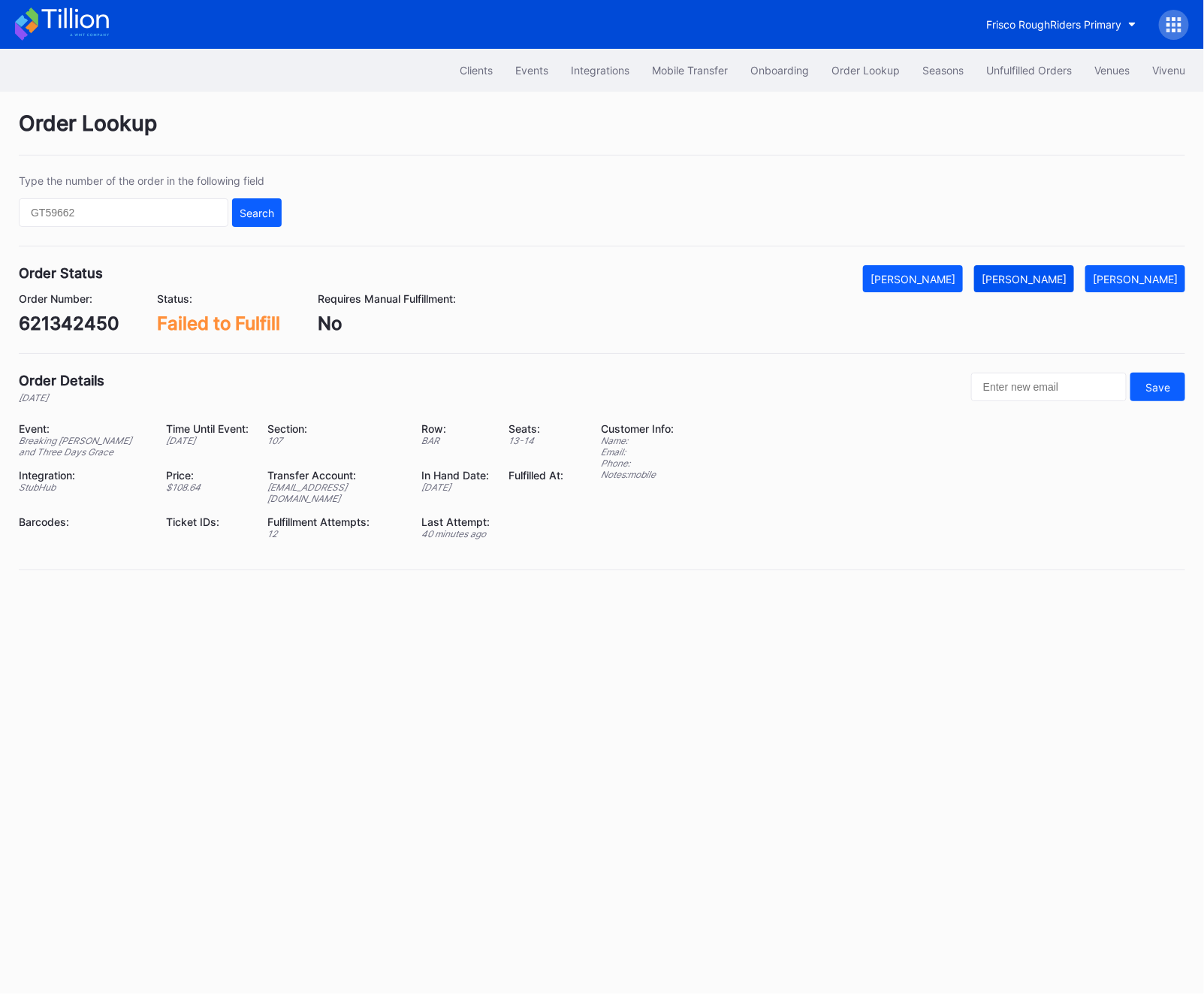
click at [1062, 278] on div "[PERSON_NAME]" at bounding box center [1025, 279] width 85 height 13
click at [24, 325] on div "621342450" at bounding box center [70, 323] width 101 height 22
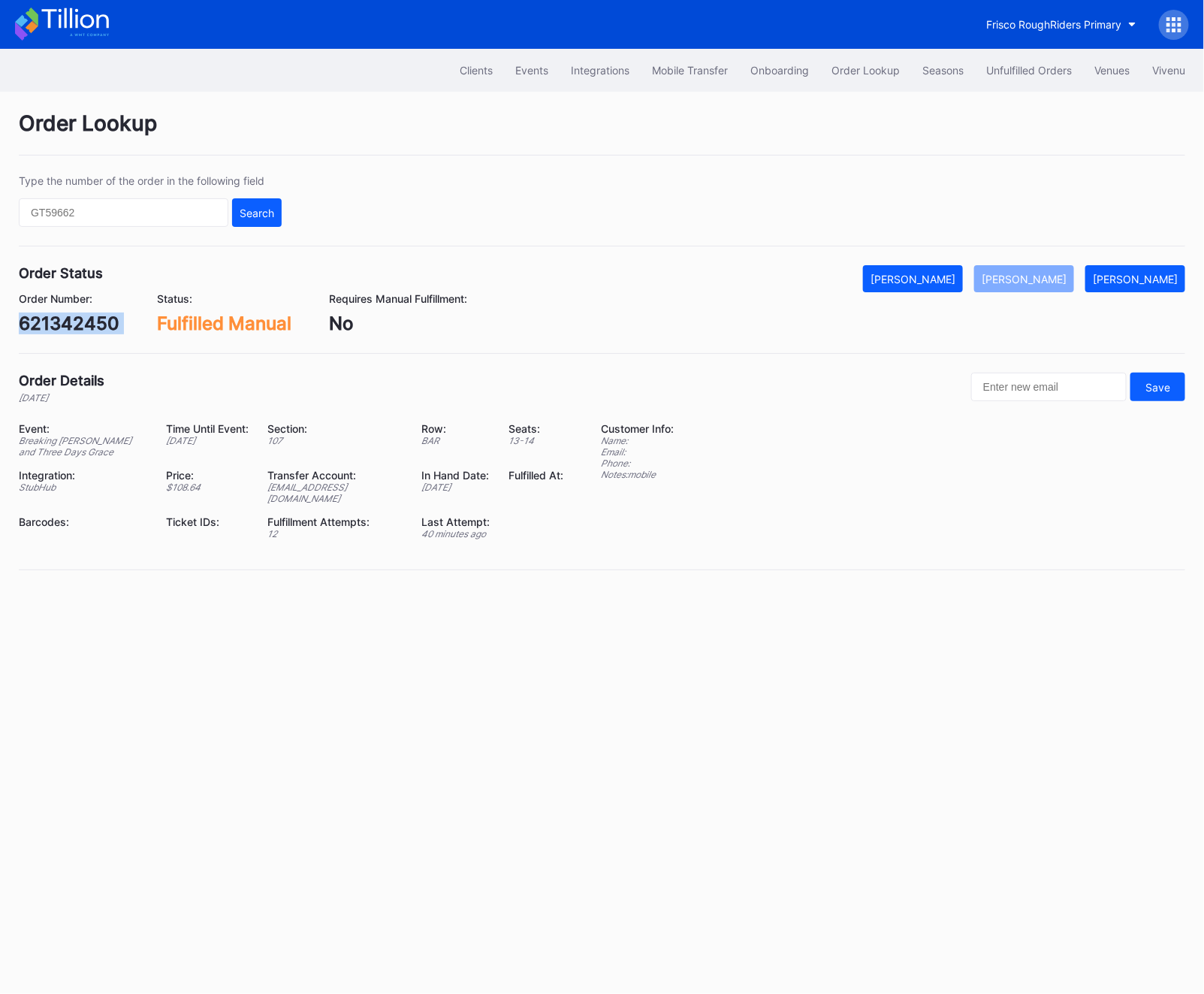
copy div "621342450"
click at [1009, 83] on button "Unfulfilled Orders" at bounding box center [1029, 71] width 108 height 28
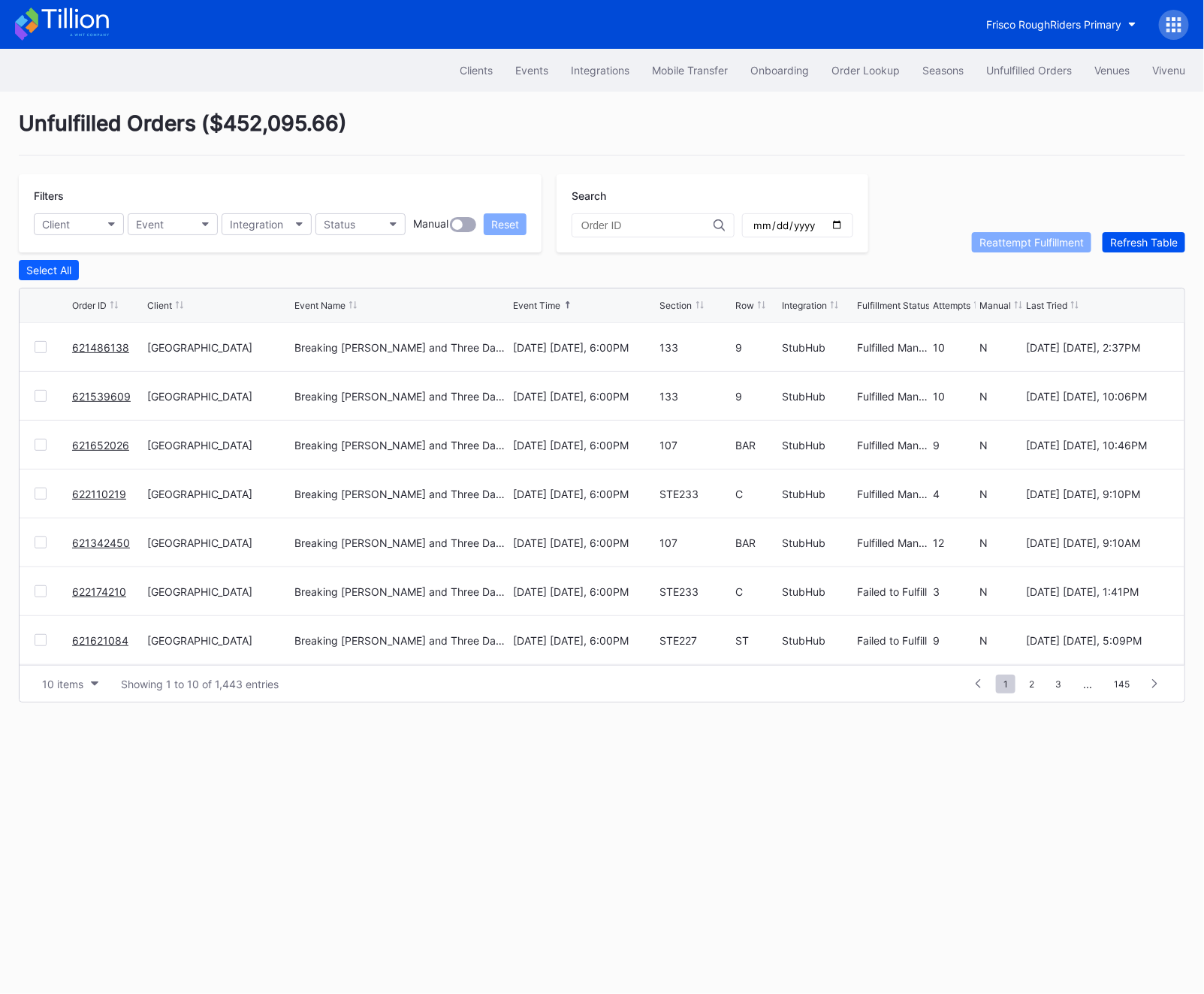
click at [1147, 236] on div "Refresh Table" at bounding box center [1144, 242] width 68 height 13
click at [104, 341] on link "622174210" at bounding box center [99, 347] width 54 height 13
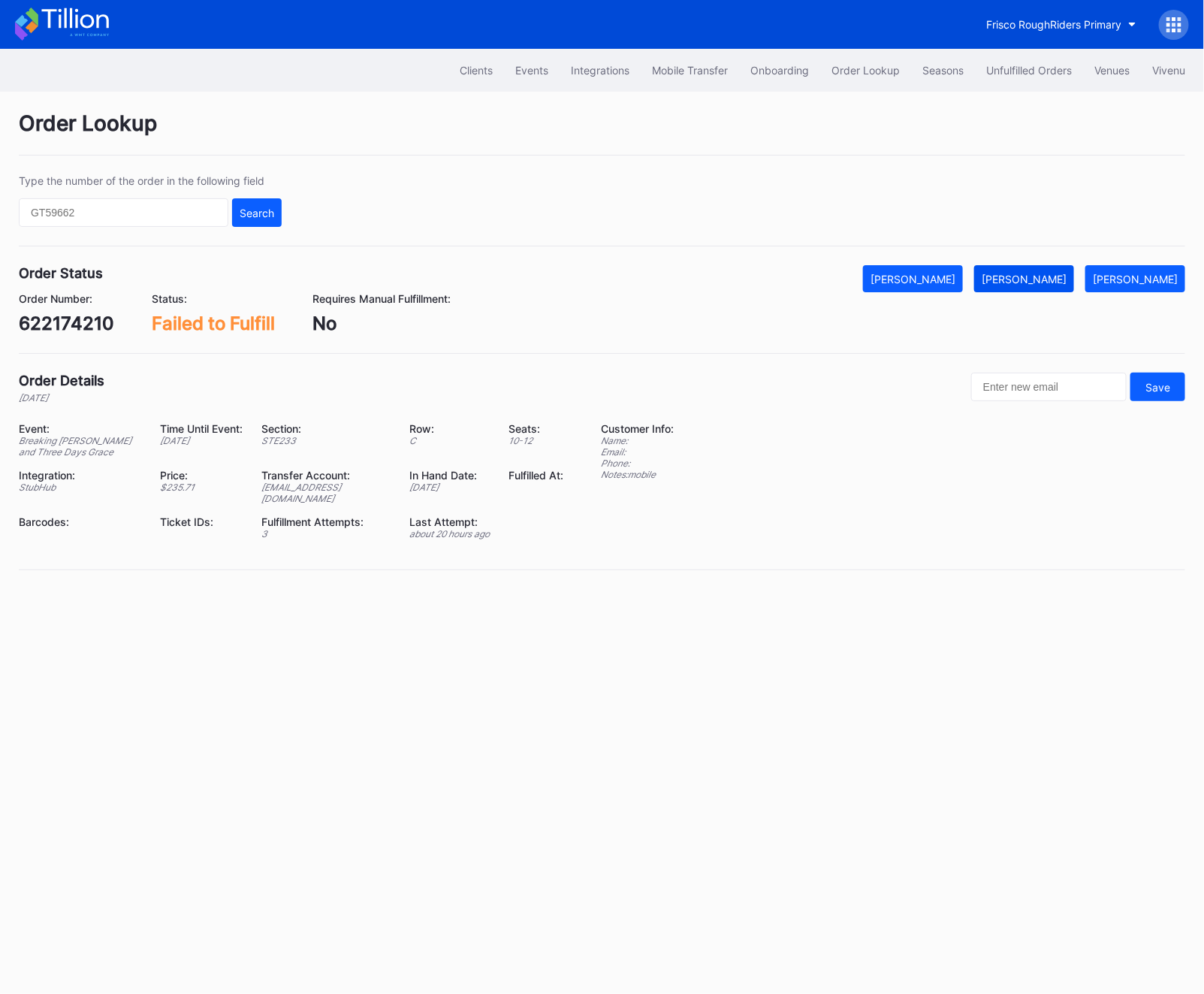
click at [1039, 278] on div "[PERSON_NAME]" at bounding box center [1025, 279] width 85 height 13
click at [49, 312] on div "Order Number: 622174210" at bounding box center [67, 313] width 96 height 42
copy div "622174210"
click at [1026, 68] on div "Unfulfilled Orders" at bounding box center [1029, 70] width 85 height 13
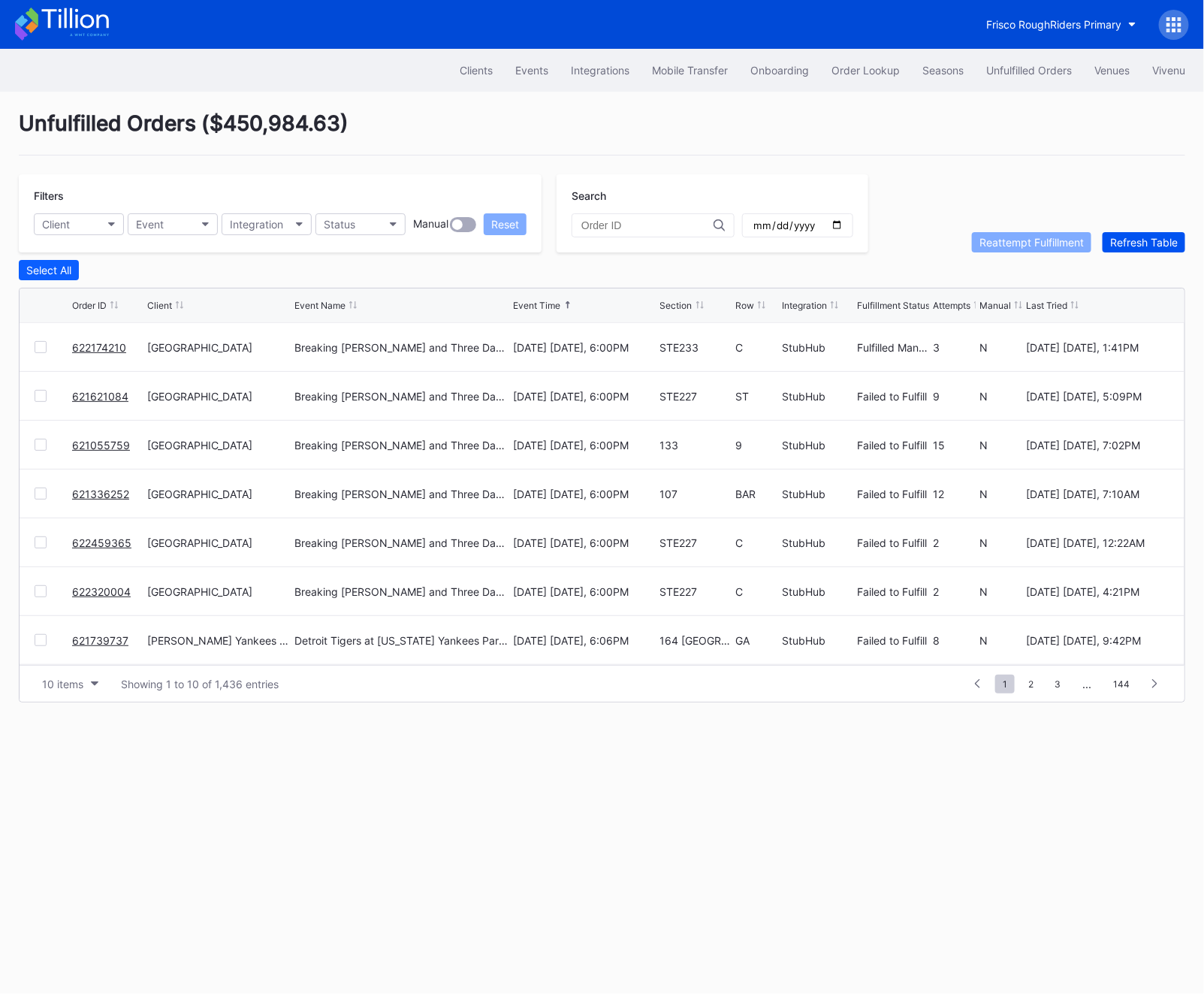
click at [1143, 249] on button "Refresh Table" at bounding box center [1144, 242] width 83 height 20
click at [104, 343] on link "621621084" at bounding box center [100, 347] width 57 height 13
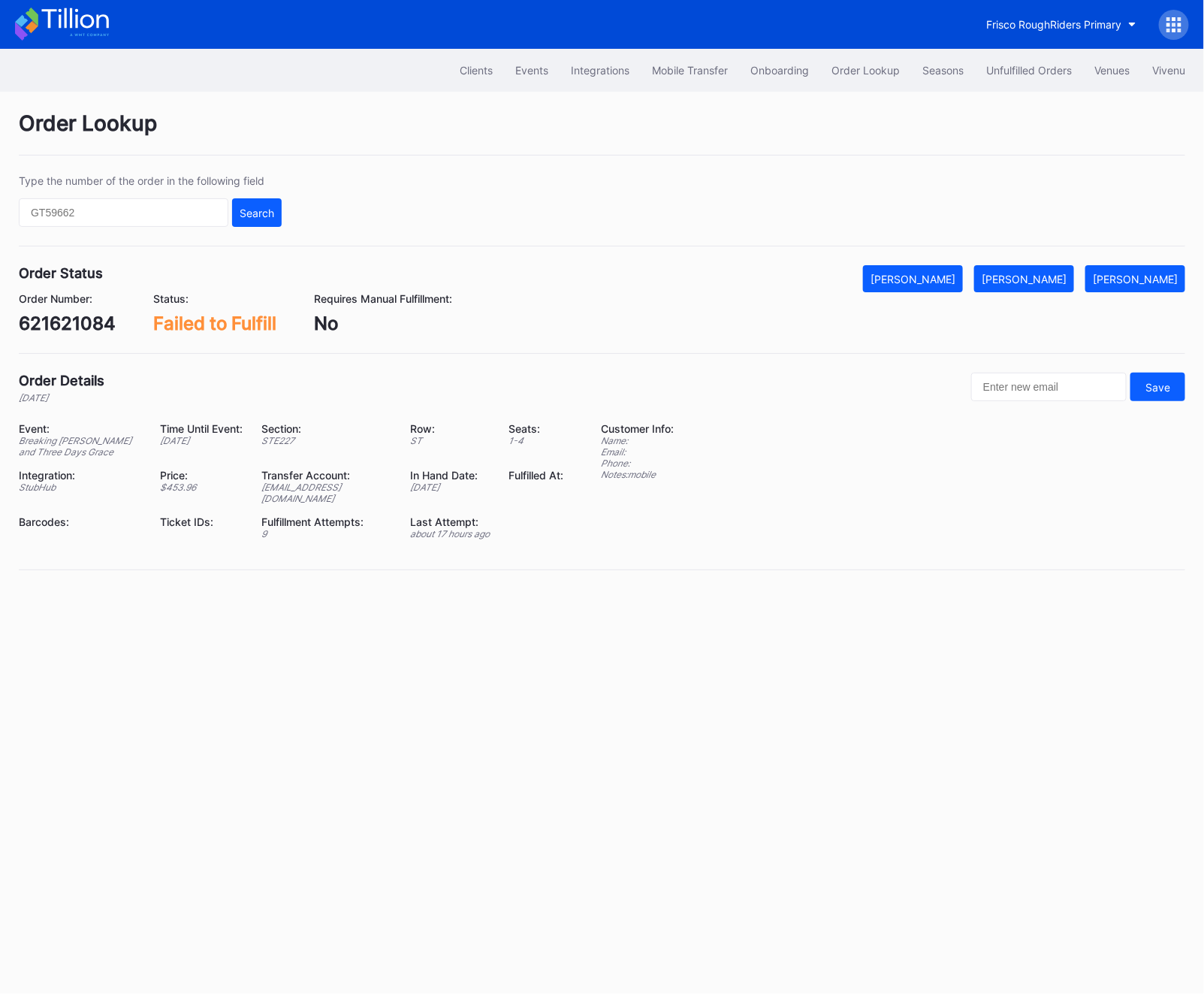
click at [50, 332] on div "621621084" at bounding box center [67, 323] width 97 height 22
copy div "621621084"
click at [1045, 279] on div "[PERSON_NAME]" at bounding box center [1025, 279] width 85 height 13
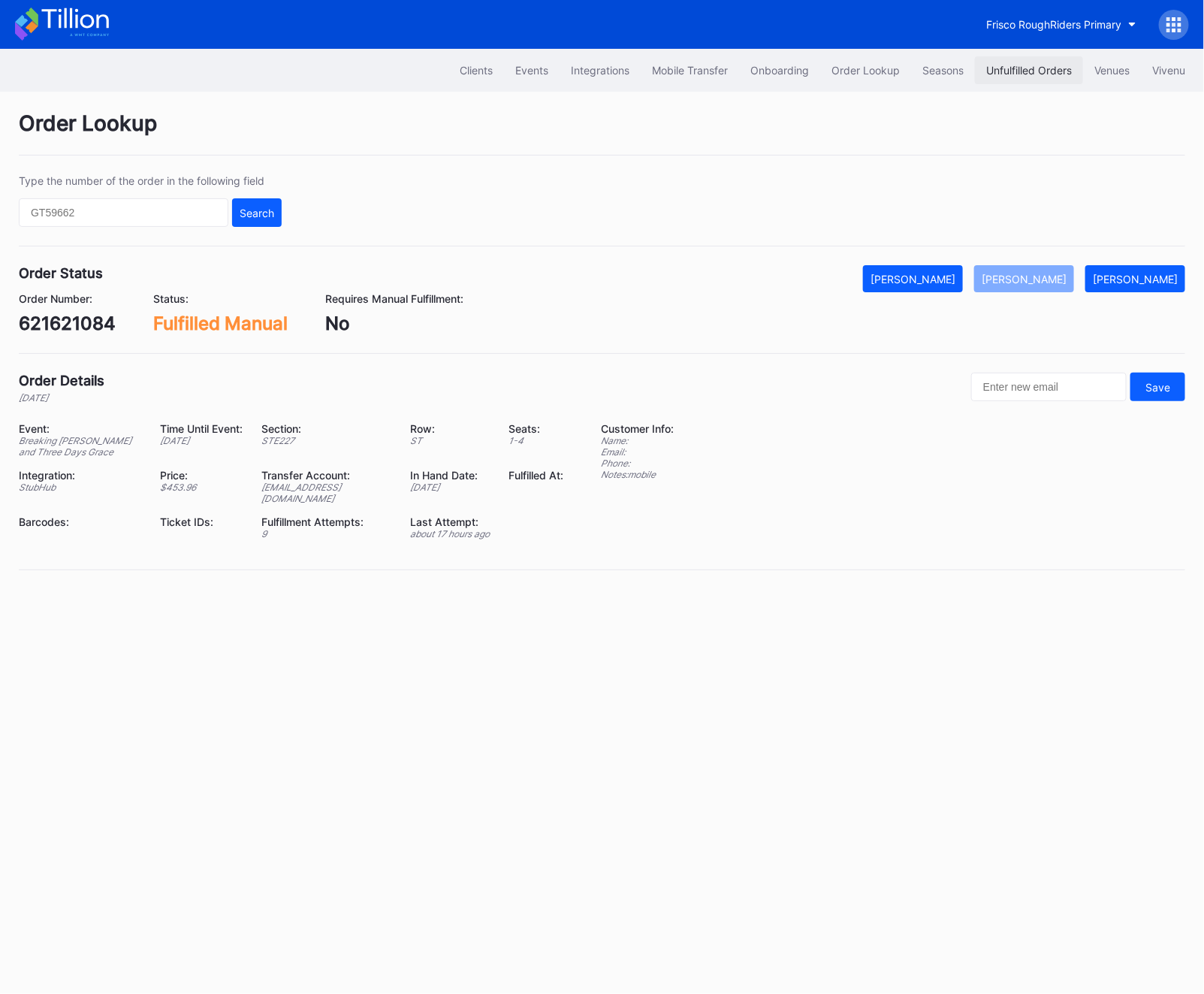
click at [1009, 74] on div "Unfulfilled Orders" at bounding box center [1029, 70] width 85 height 13
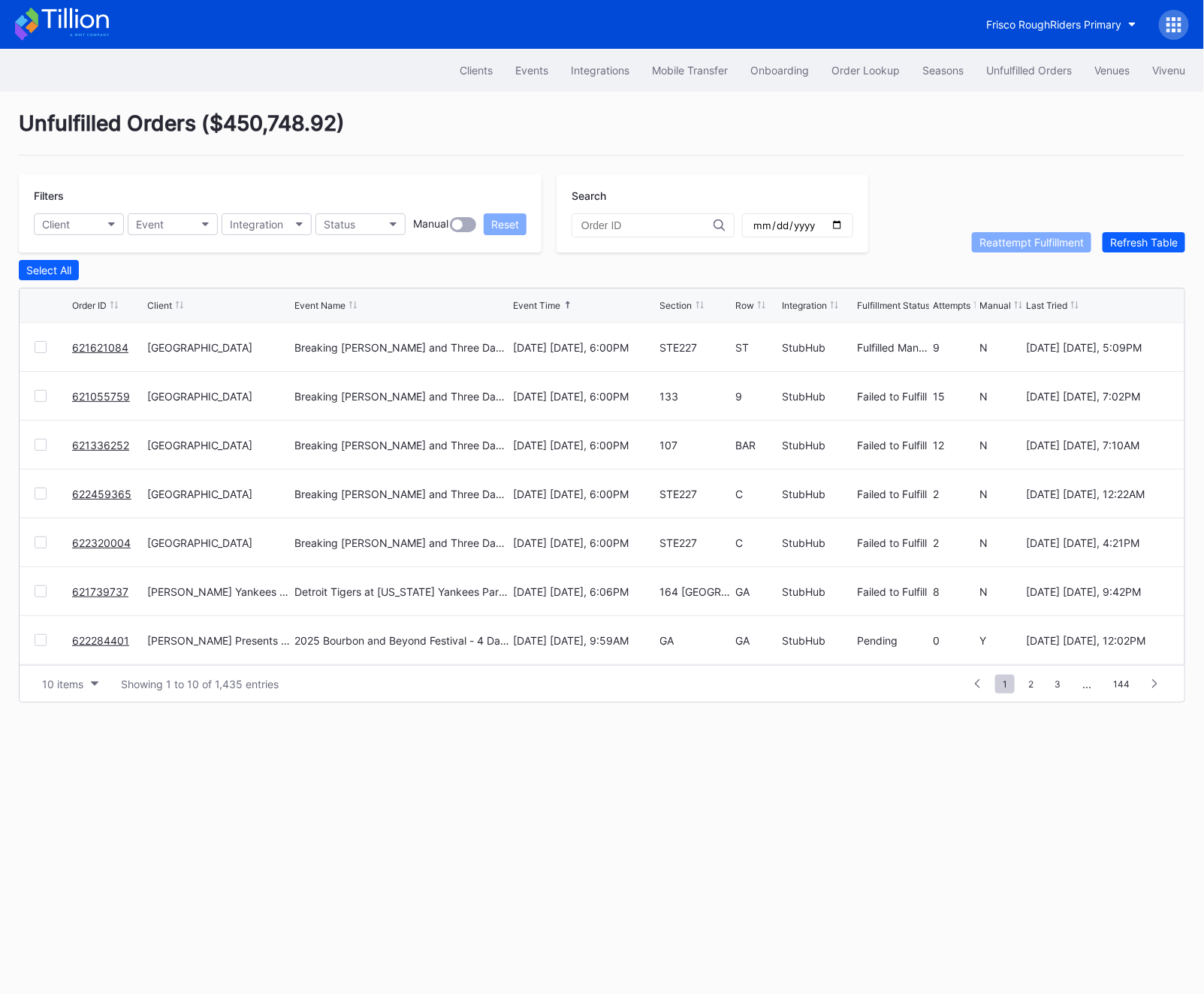
click at [1157, 226] on div "Filters Client Event Integration Status Manual Reset Search Reattempt Fulfillme…" at bounding box center [602, 213] width 1167 height 78
click at [1150, 241] on div "Refresh Table" at bounding box center [1144, 242] width 68 height 13
click at [103, 347] on link "621055759" at bounding box center [101, 347] width 57 height 13
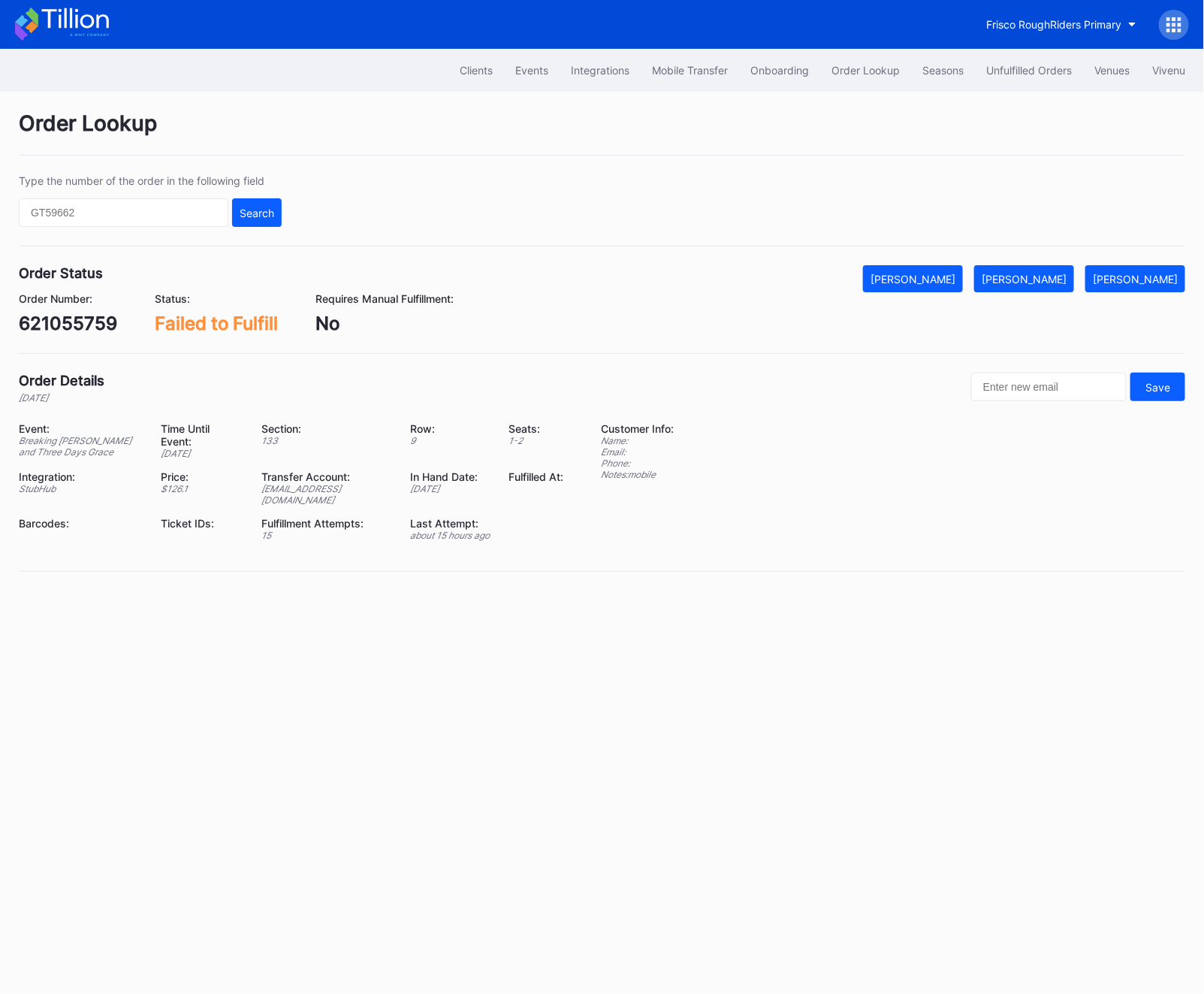
click at [77, 330] on div "621055759" at bounding box center [68, 323] width 98 height 22
copy div "621055759"
click at [1043, 285] on button "[PERSON_NAME]" at bounding box center [1024, 279] width 100 height 27
click at [999, 58] on button "Unfulfilled Orders" at bounding box center [1029, 71] width 108 height 28
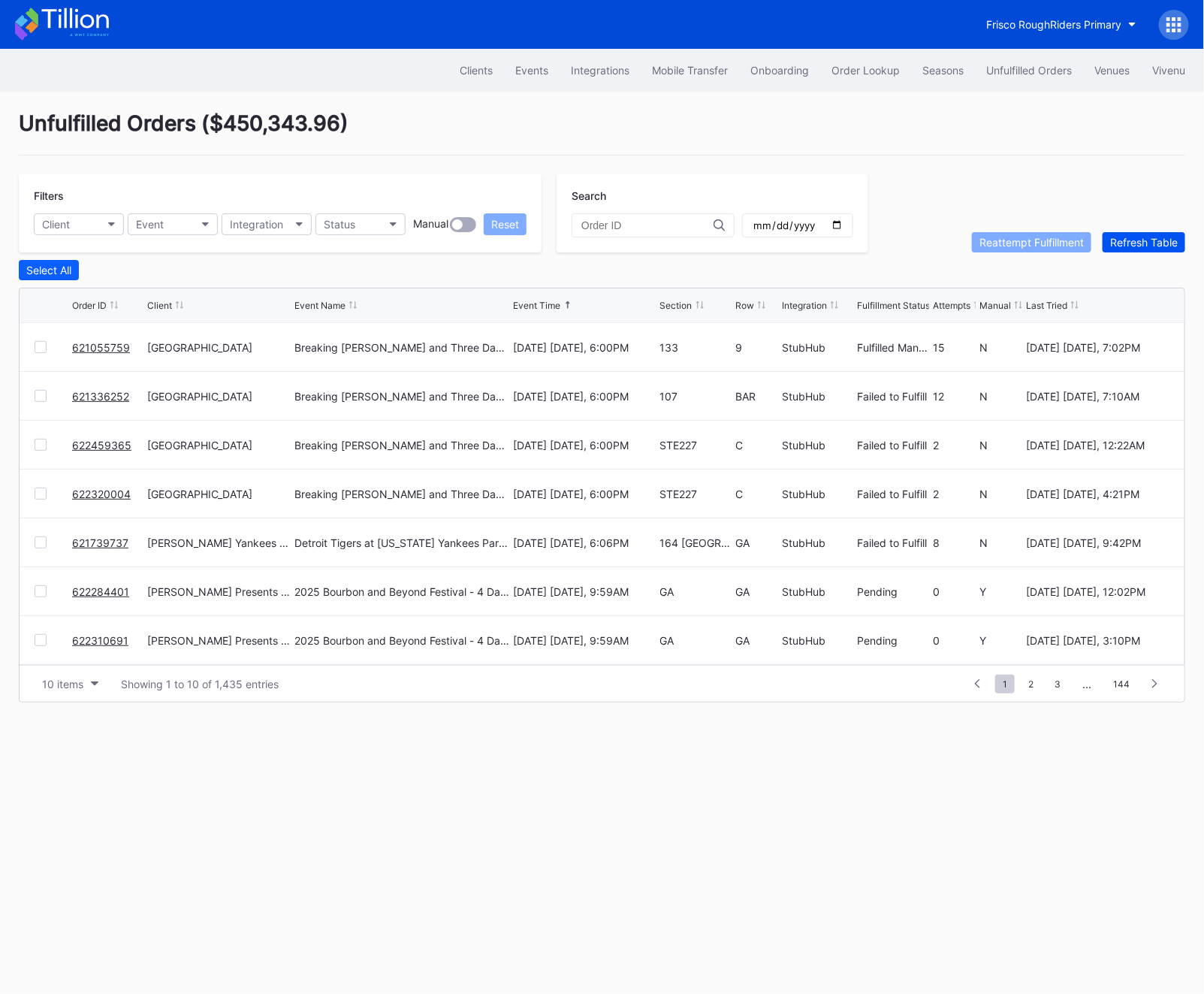
click at [1134, 244] on div "Refresh Table" at bounding box center [1144, 242] width 68 height 13
click at [96, 343] on link "621336252" at bounding box center [101, 347] width 57 height 13
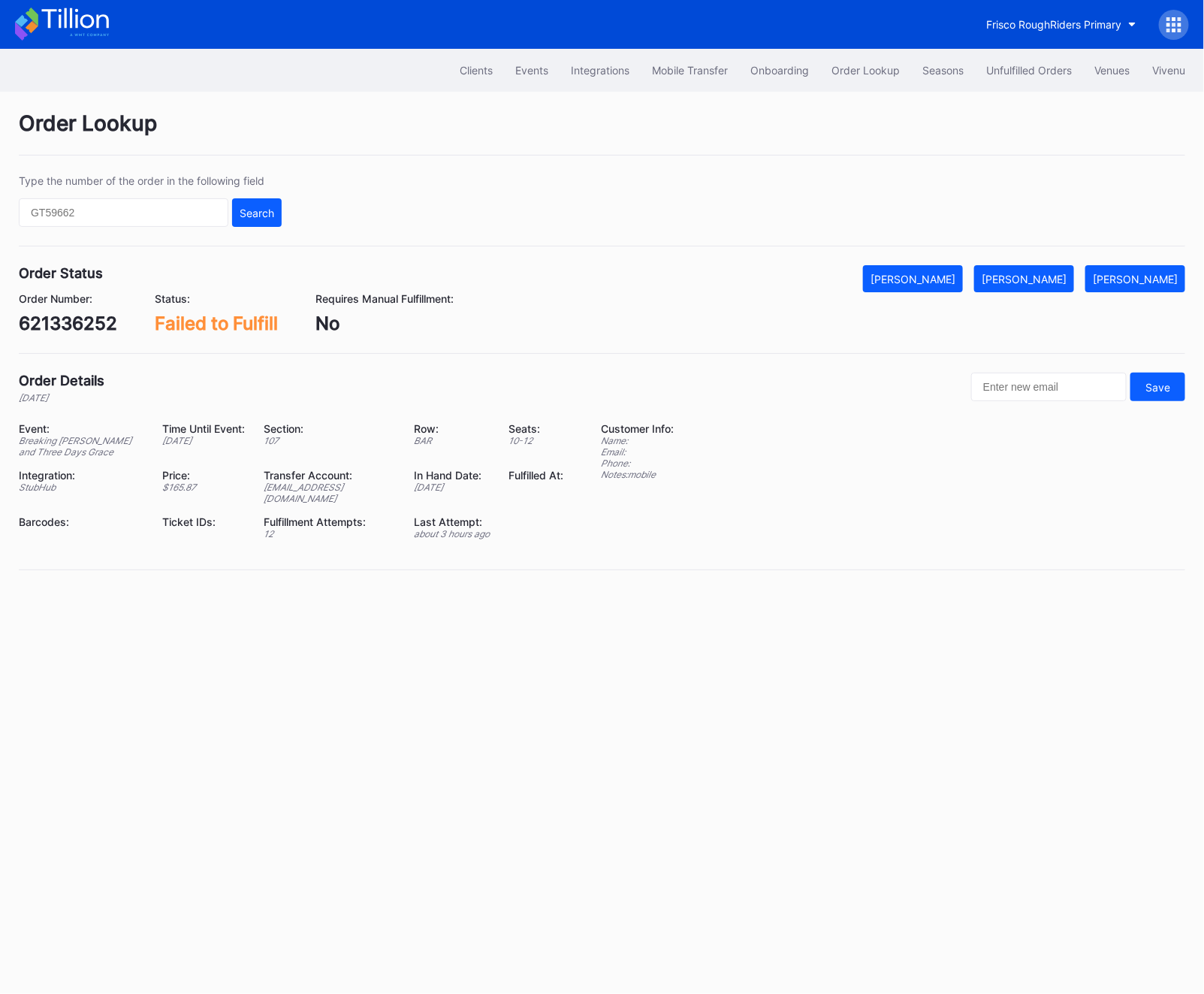
click at [66, 331] on div "621336252" at bounding box center [68, 323] width 98 height 22
copy div "621336252"
click at [1053, 292] on button "[PERSON_NAME]" at bounding box center [1024, 279] width 100 height 27
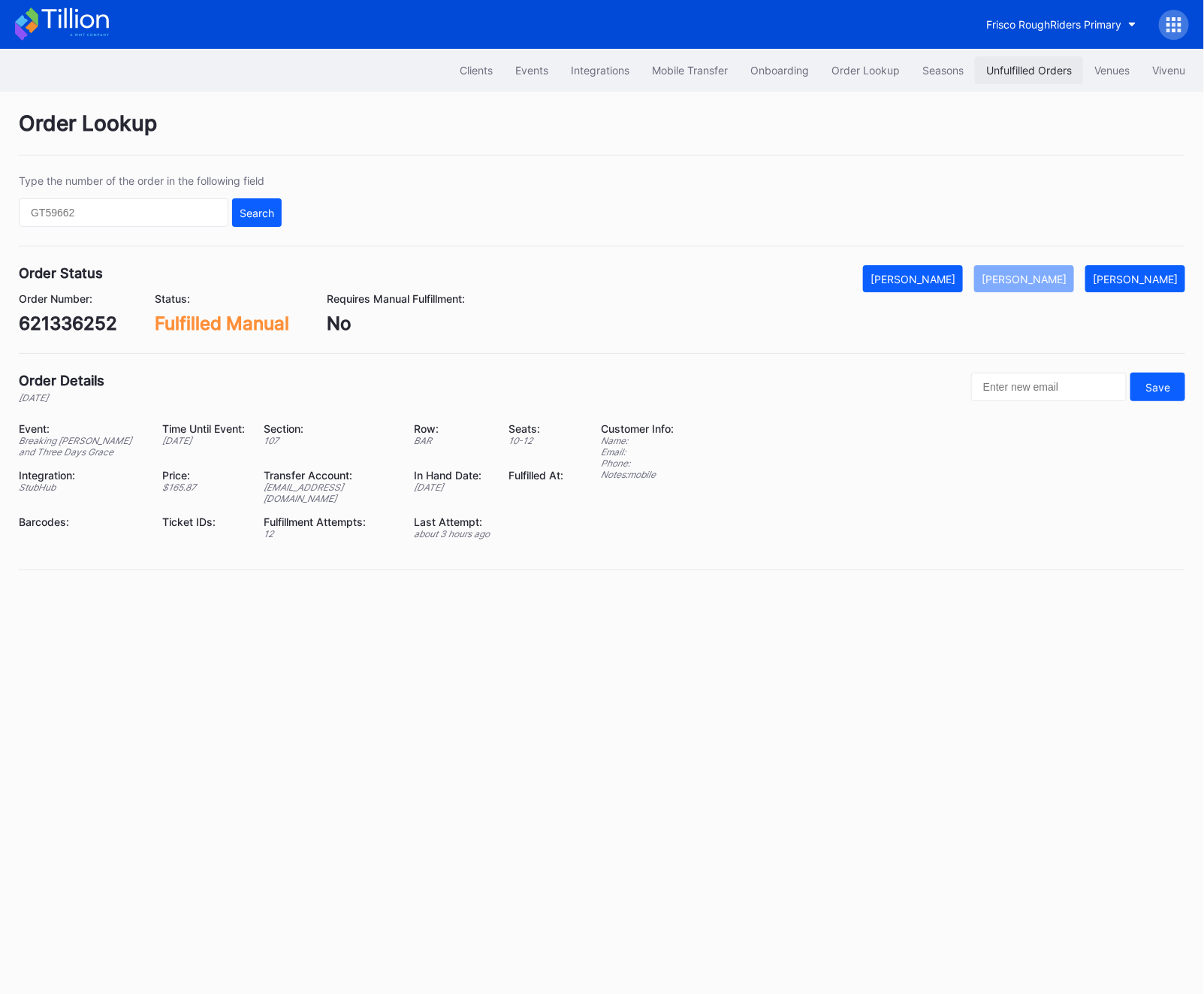
click at [996, 66] on div "Unfulfilled Orders" at bounding box center [1029, 70] width 85 height 13
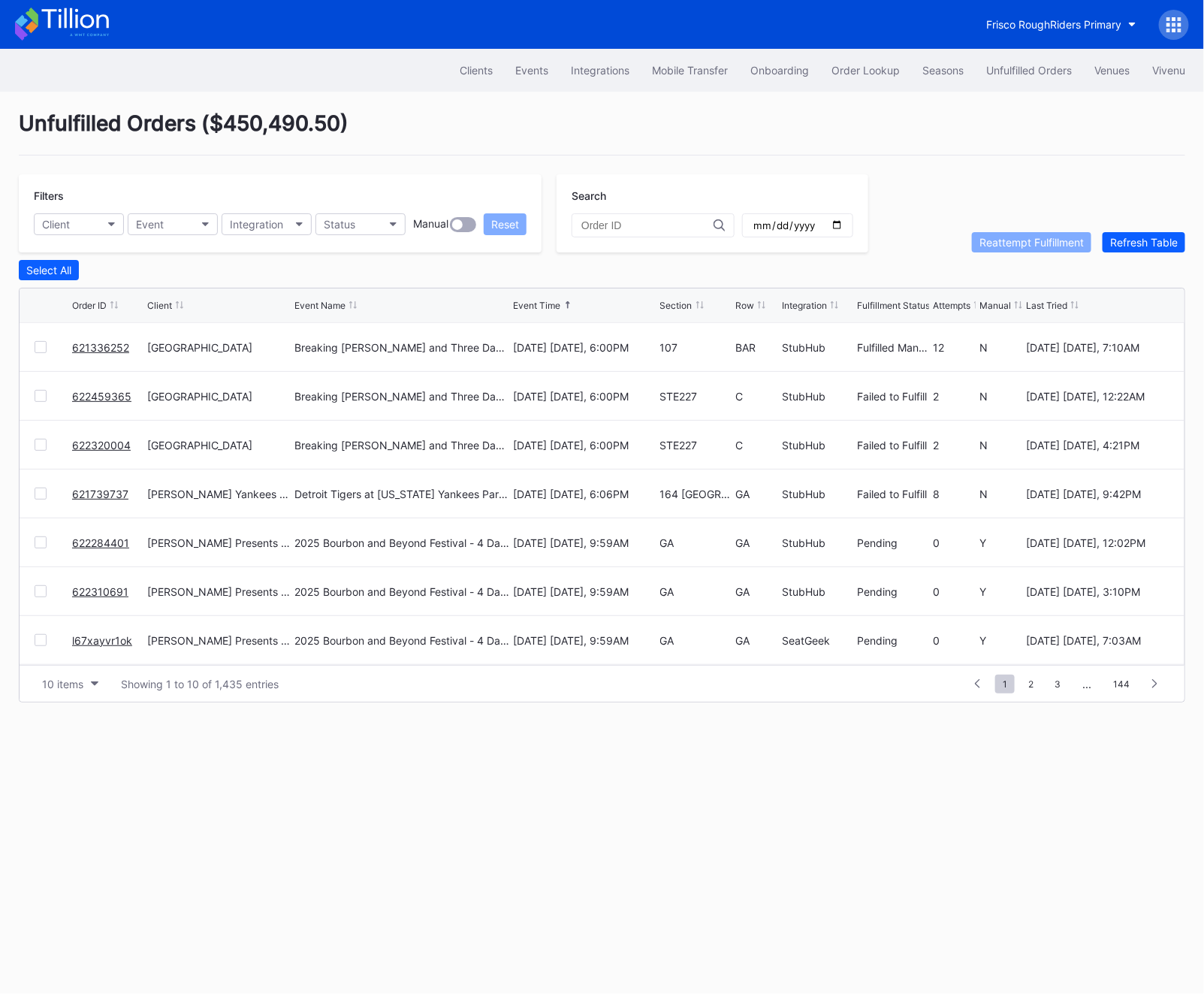
click at [107, 393] on link "622459365" at bounding box center [102, 396] width 59 height 13
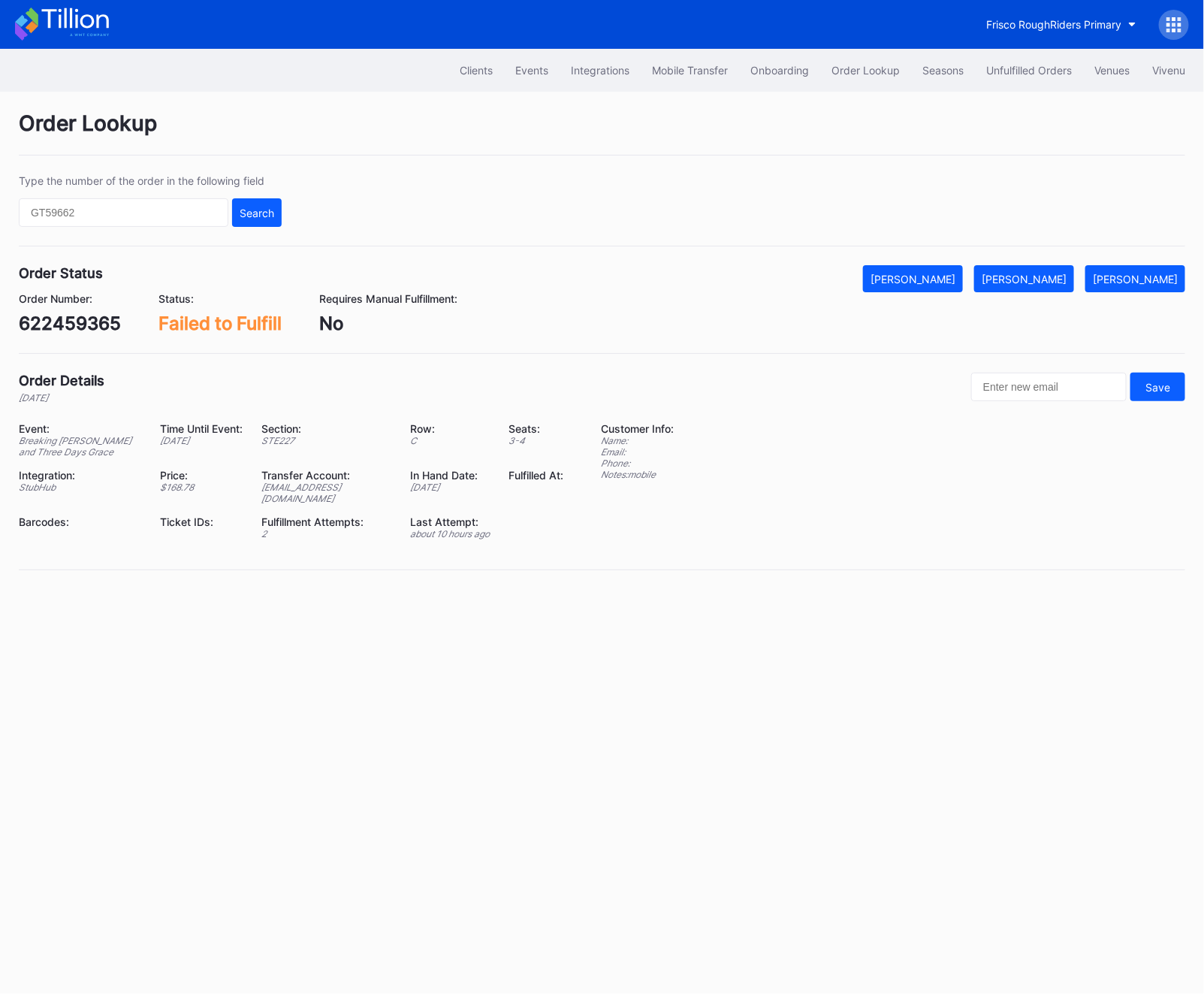
click at [74, 332] on div "622459365" at bounding box center [70, 323] width 102 height 22
copy div "622459365"
click at [1050, 275] on div "[PERSON_NAME]" at bounding box center [1025, 279] width 85 height 13
click at [1025, 87] on div "Clients Events Integrations Mobile Transfer Onboarding Order Lookup Seasons Unf…" at bounding box center [602, 70] width 1204 height 43
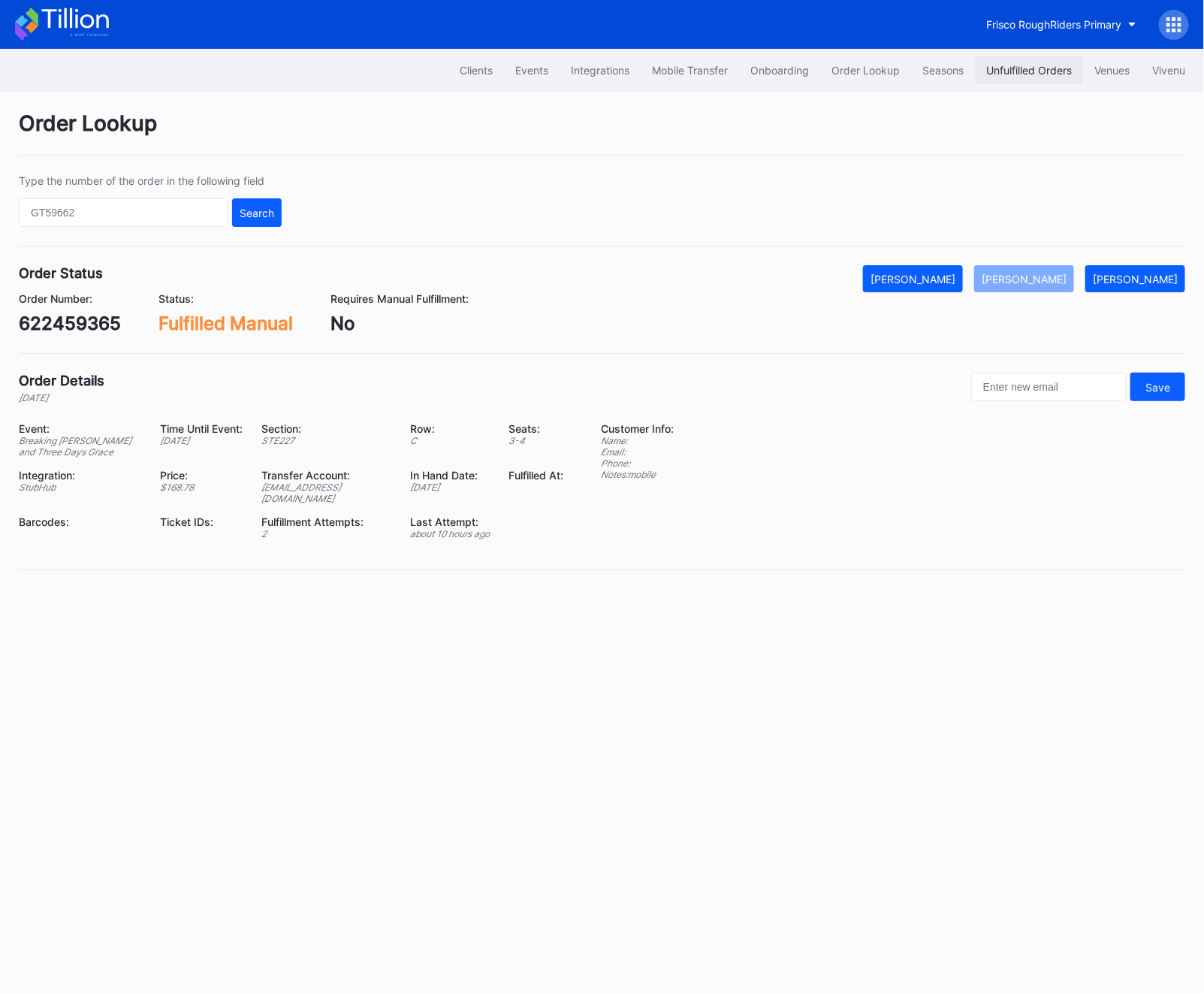
click at [1017, 61] on button "Unfulfilled Orders" at bounding box center [1029, 71] width 108 height 28
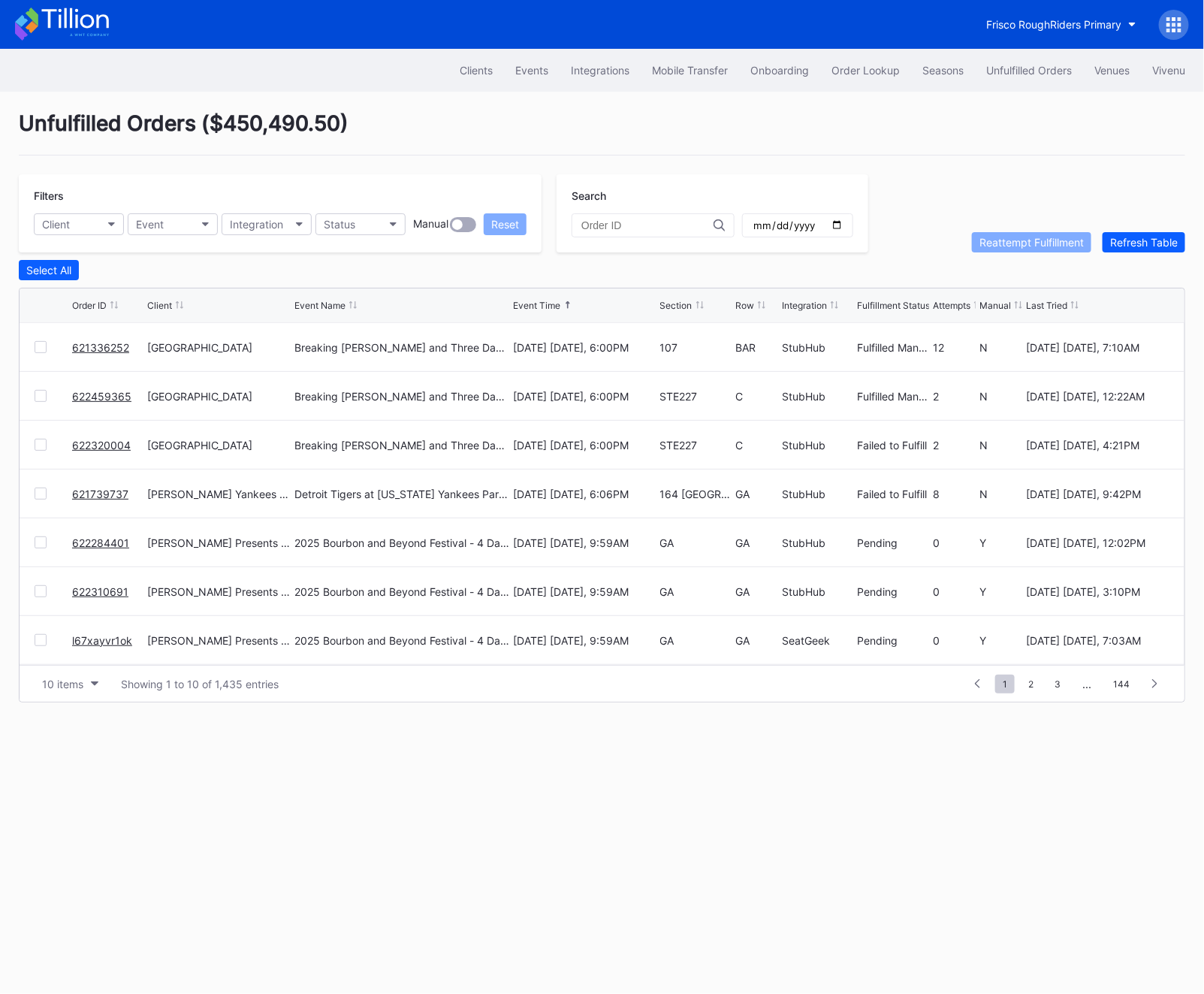
click at [109, 447] on link "622320004" at bounding box center [101, 445] width 58 height 13
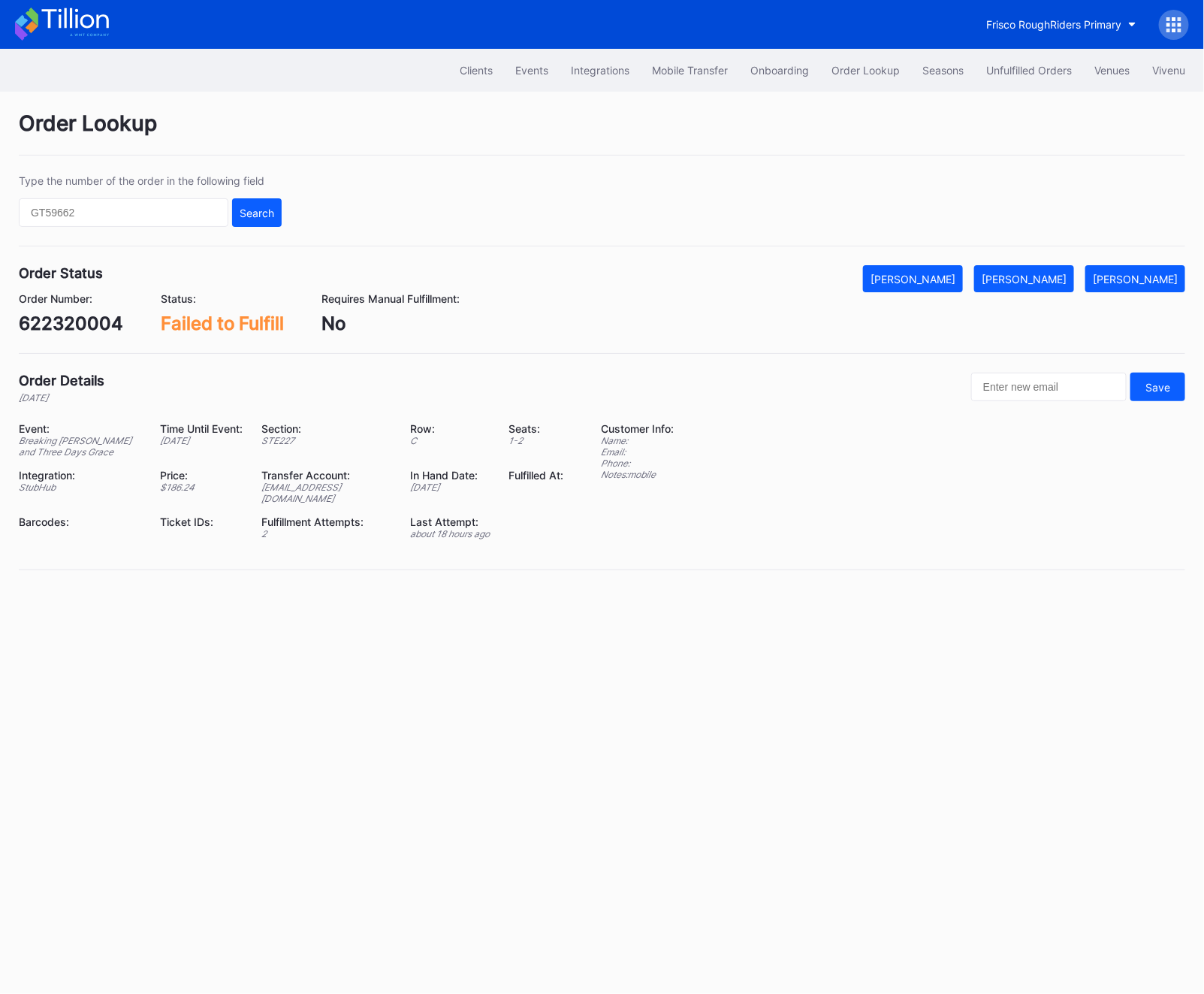
click at [43, 332] on div "622320004" at bounding box center [71, 323] width 104 height 22
click at [1047, 272] on div "[PERSON_NAME]" at bounding box center [1025, 279] width 85 height 13
click at [1166, 286] on button "[PERSON_NAME]" at bounding box center [1135, 279] width 100 height 27
